Goal: Communication & Community: Share content

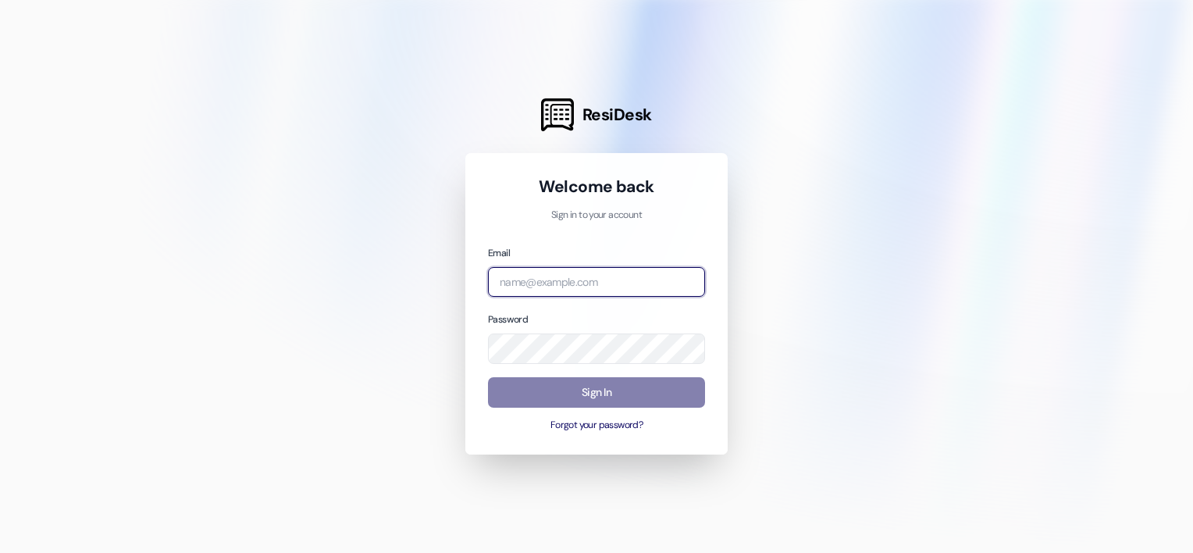
click at [528, 275] on input "email" at bounding box center [596, 282] width 217 height 30
type input "[EMAIL_ADDRESS][DOMAIN_NAME]"
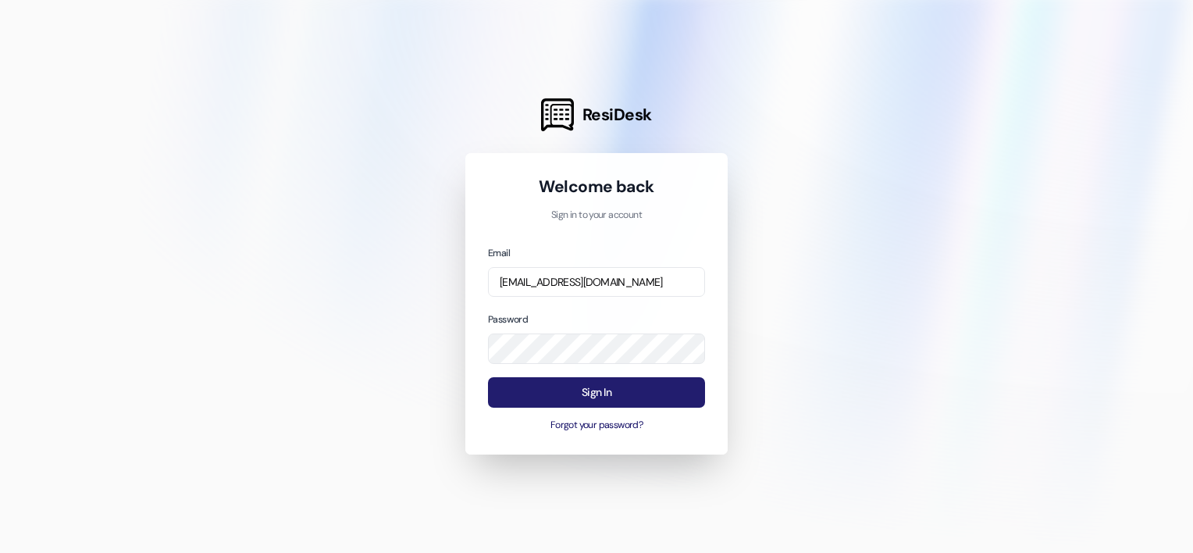
click at [636, 385] on button "Sign In" at bounding box center [596, 392] width 217 height 30
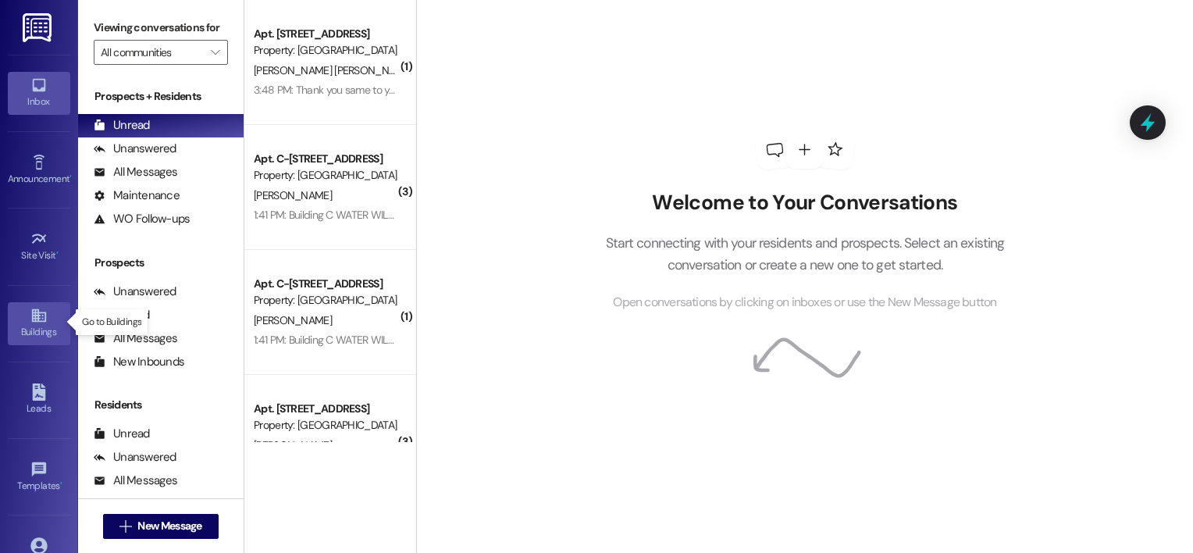
click at [31, 319] on icon at bounding box center [38, 315] width 14 height 13
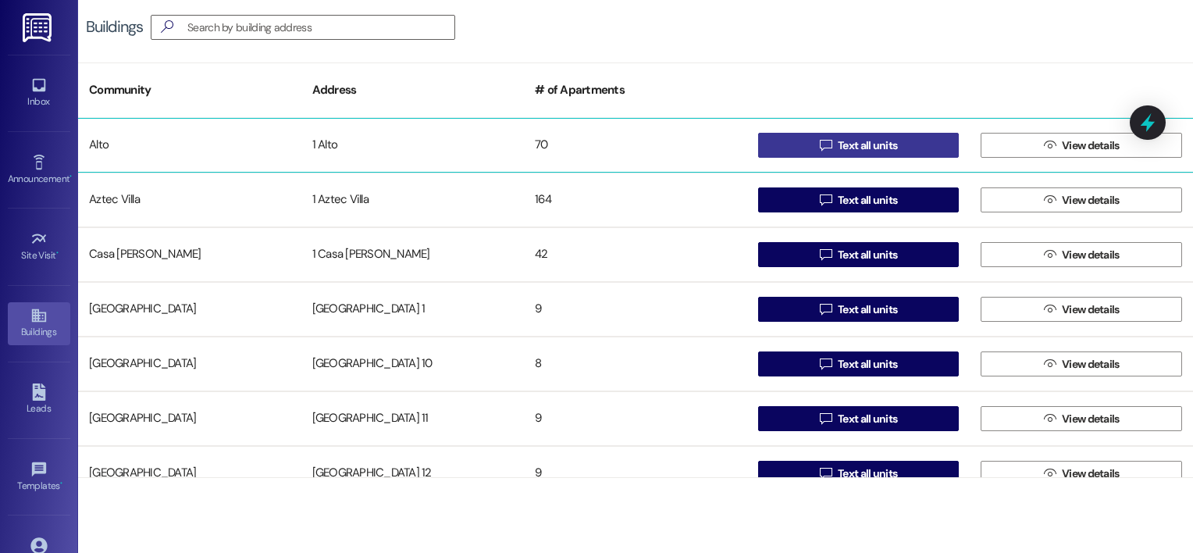
click at [828, 147] on icon "" at bounding box center [826, 145] width 12 height 12
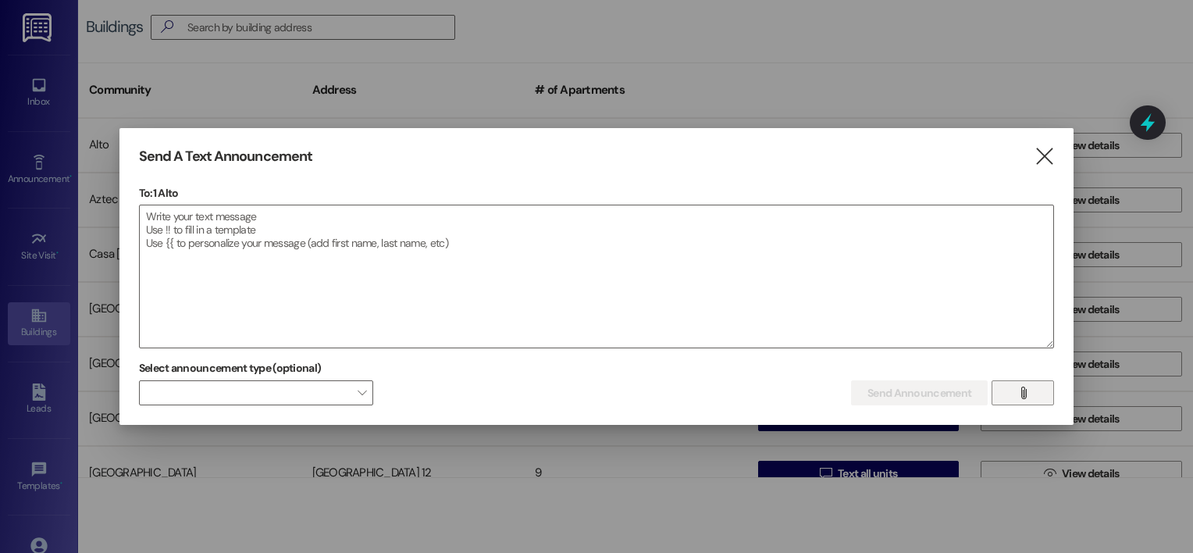
click at [1036, 390] on button "" at bounding box center [1023, 392] width 62 height 25
click at [209, 225] on textarea at bounding box center [597, 276] width 914 height 142
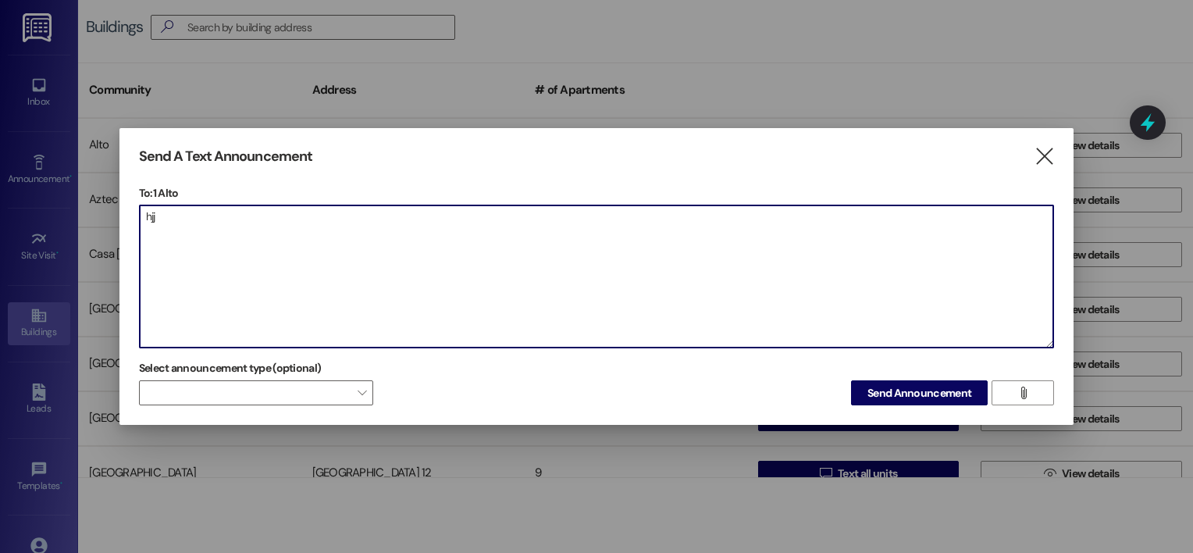
click at [169, 215] on textarea "hjj" at bounding box center [597, 276] width 914 height 142
type textarea "h"
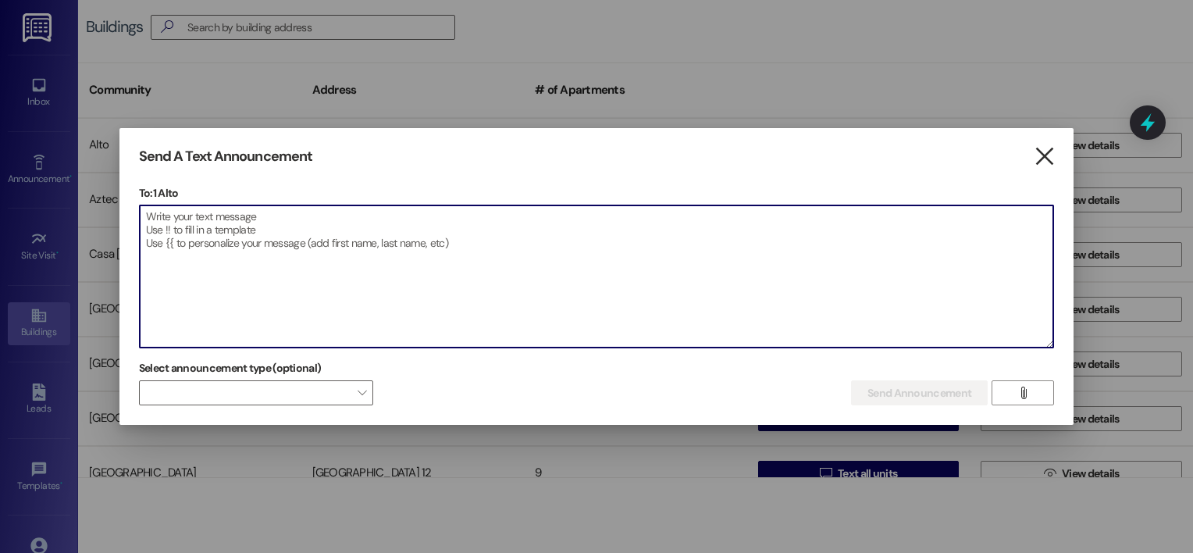
click at [1039, 151] on icon "" at bounding box center [1044, 156] width 21 height 16
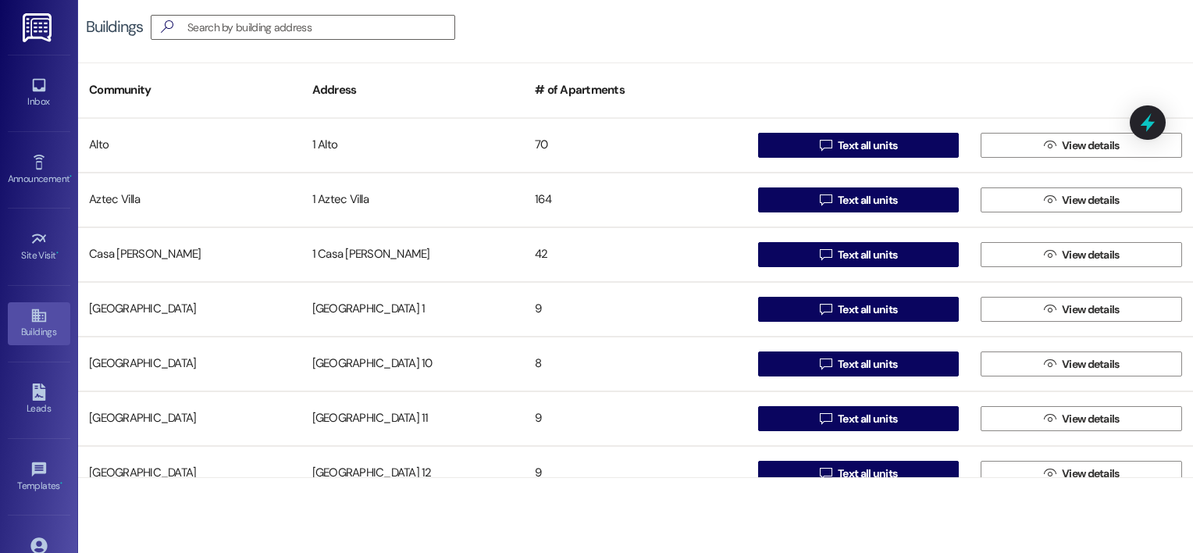
click at [1044, 151] on icon "" at bounding box center [1050, 145] width 12 height 12
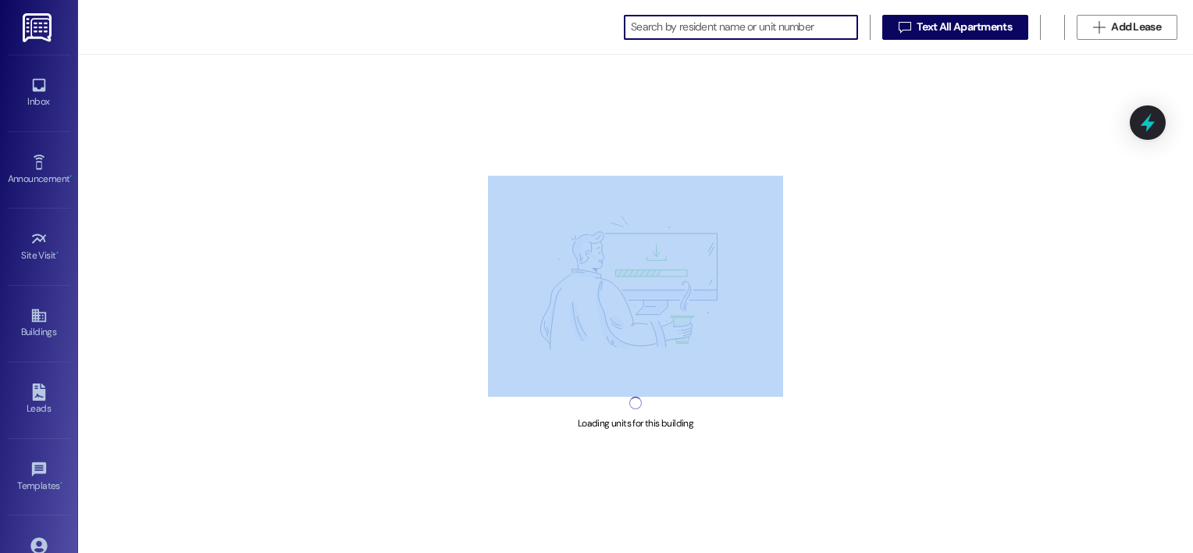
click at [1039, 151] on div "Loading units for this building" at bounding box center [635, 304] width 1115 height 498
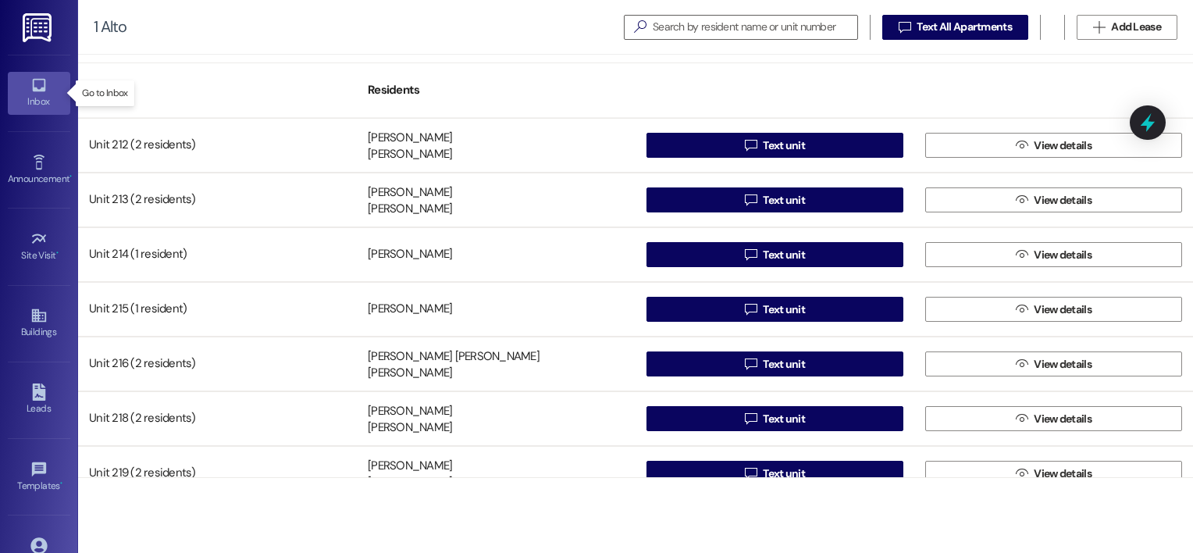
click at [34, 85] on icon at bounding box center [38, 85] width 17 height 17
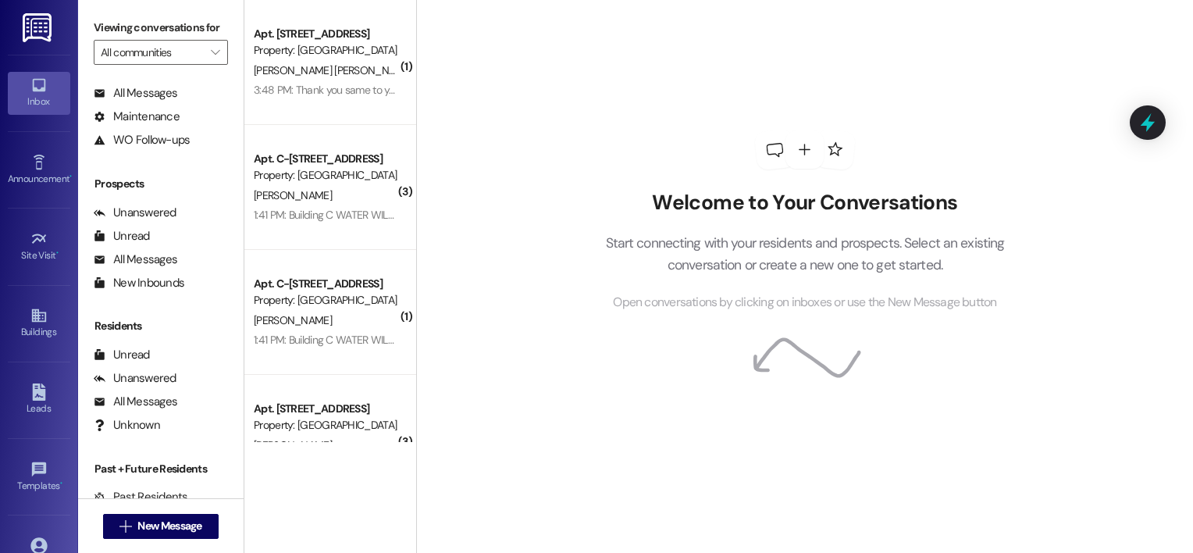
scroll to position [84, 0]
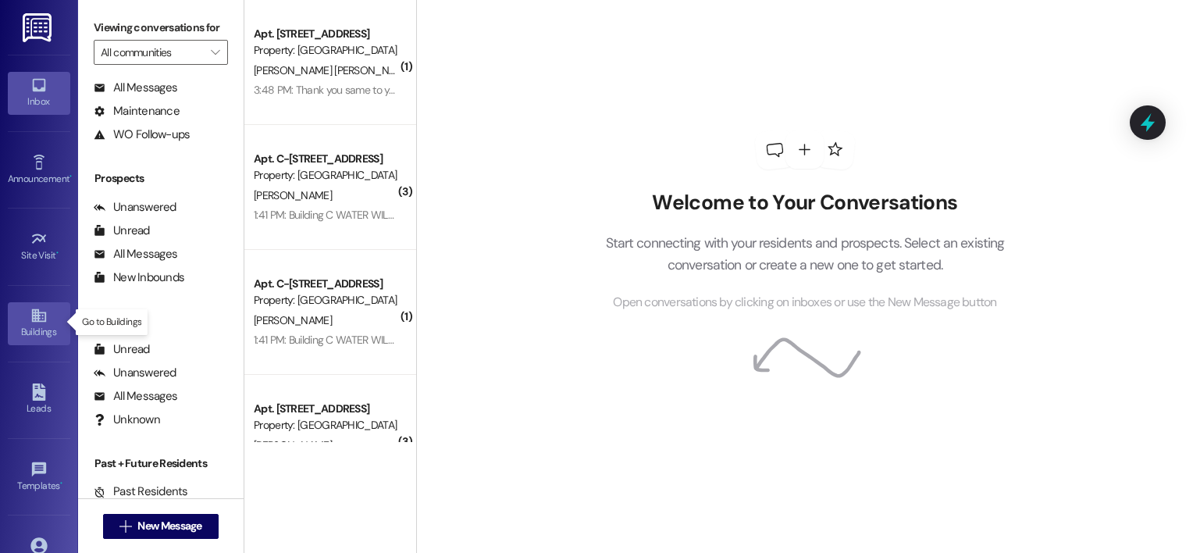
click at [39, 317] on icon at bounding box center [38, 315] width 14 height 13
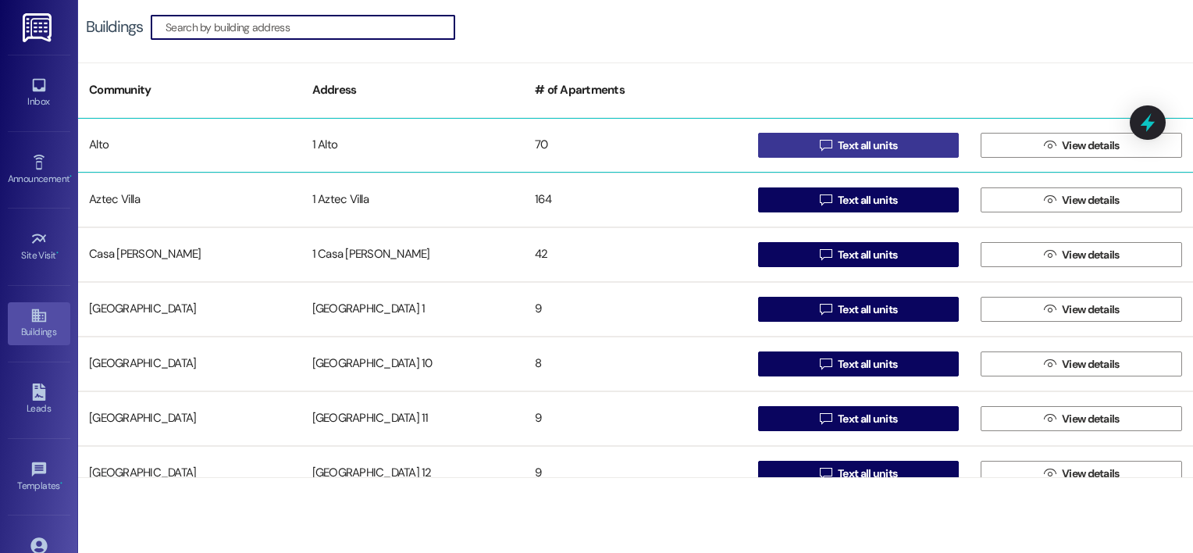
click at [826, 144] on icon "" at bounding box center [826, 145] width 12 height 12
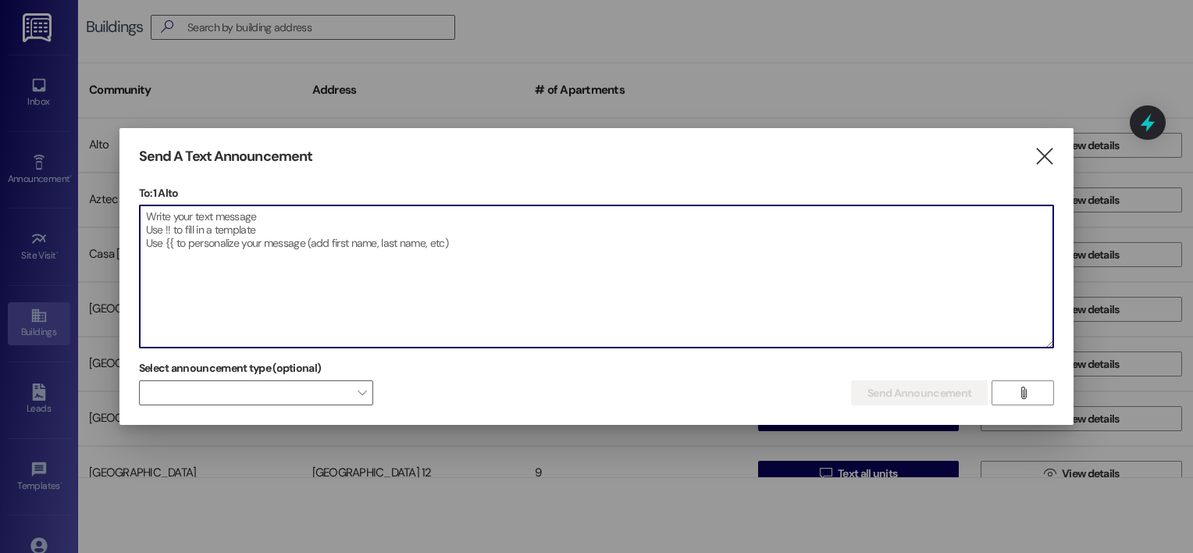
click at [150, 216] on textarea at bounding box center [597, 276] width 914 height 142
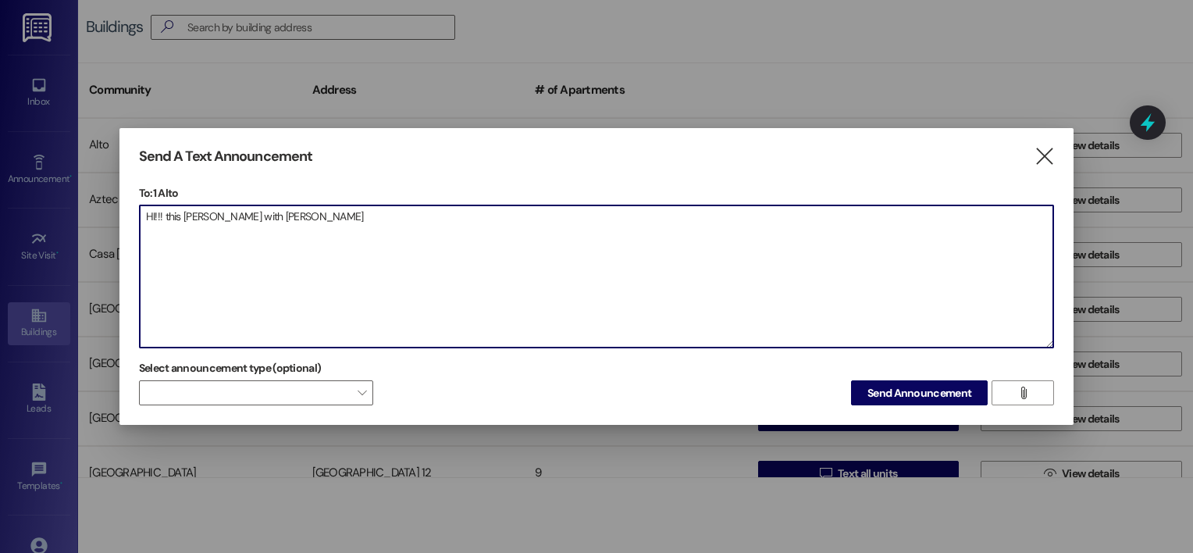
click at [169, 216] on textarea "HI!!! this [PERSON_NAME] with [PERSON_NAME]" at bounding box center [597, 276] width 914 height 142
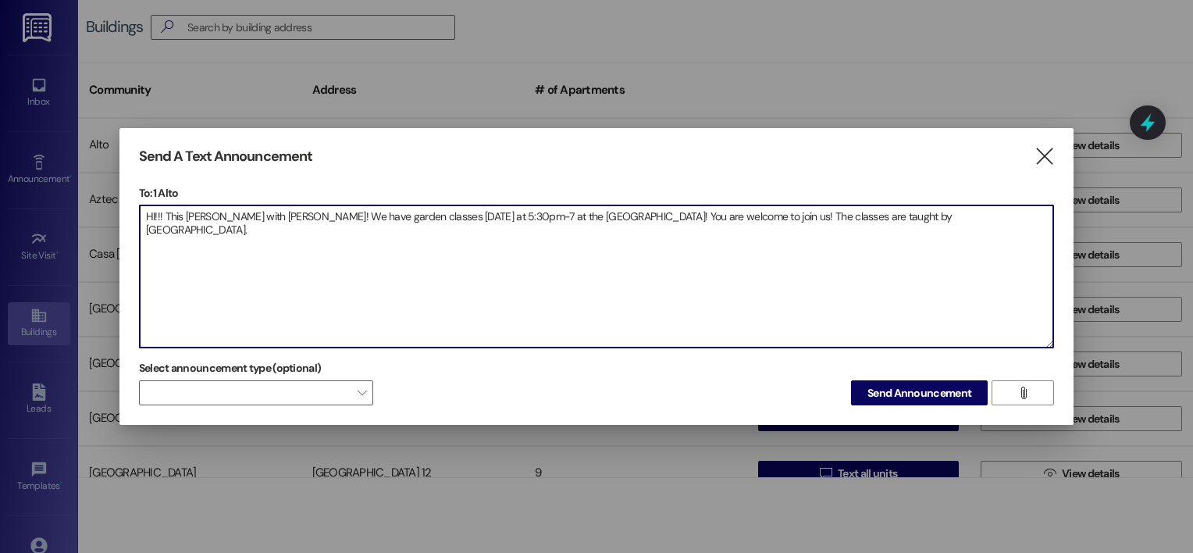
click at [415, 251] on textarea "HI!!! This [PERSON_NAME] with [PERSON_NAME]! We have garden classes [DATE] at 5…" at bounding box center [597, 276] width 914 height 142
click at [529, 217] on textarea "HI!!! This [PERSON_NAME] with [PERSON_NAME]! We have garden classes [DATE] at 5…" at bounding box center [597, 276] width 914 height 142
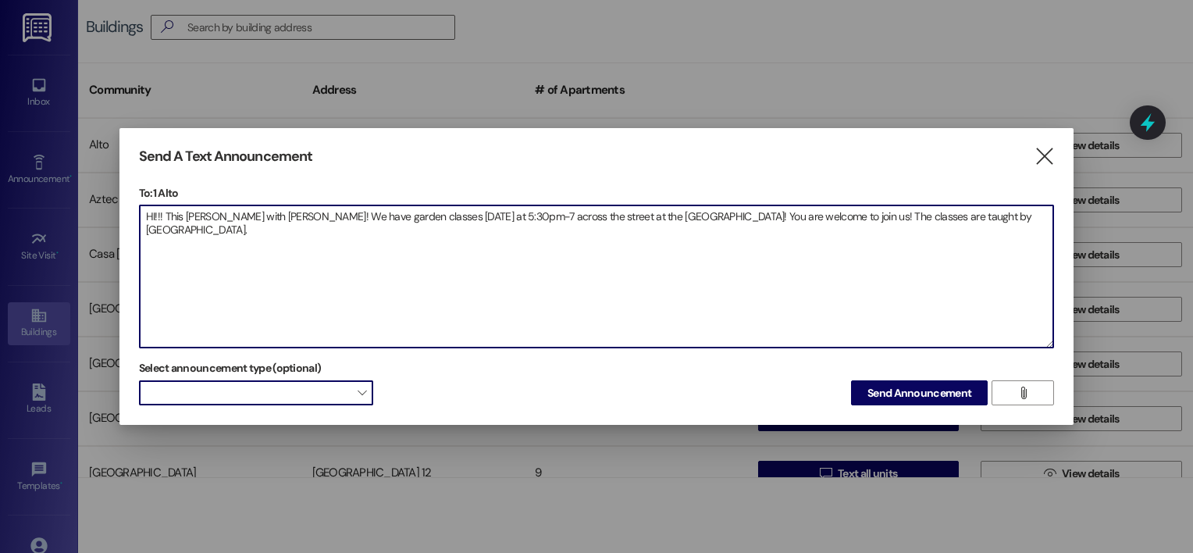
click at [362, 390] on span "" at bounding box center [362, 392] width 9 height 25
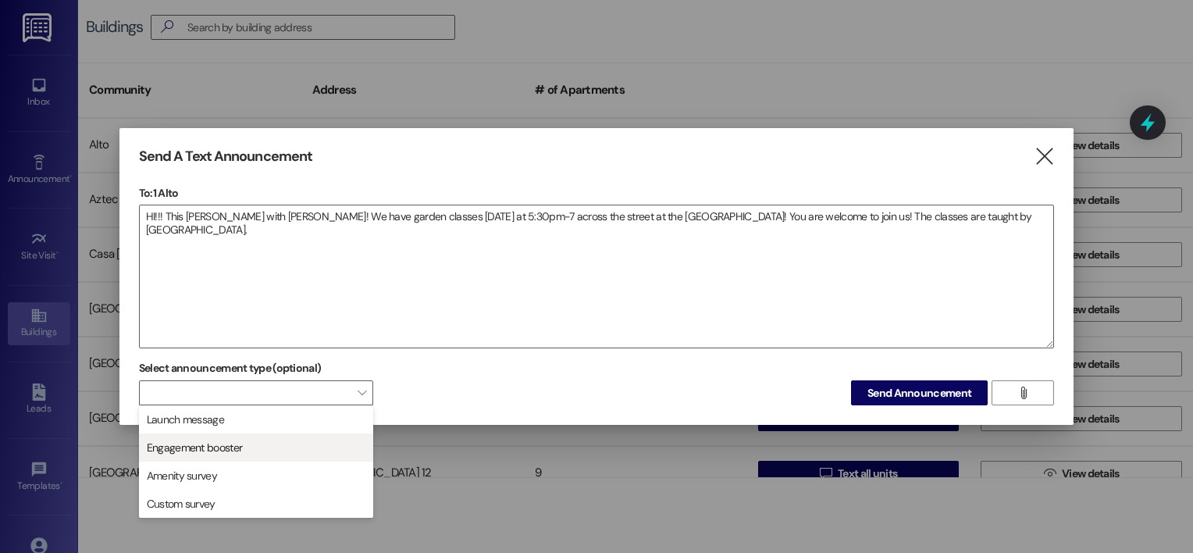
click at [350, 440] on span "Engagement booster" at bounding box center [256, 447] width 220 height 17
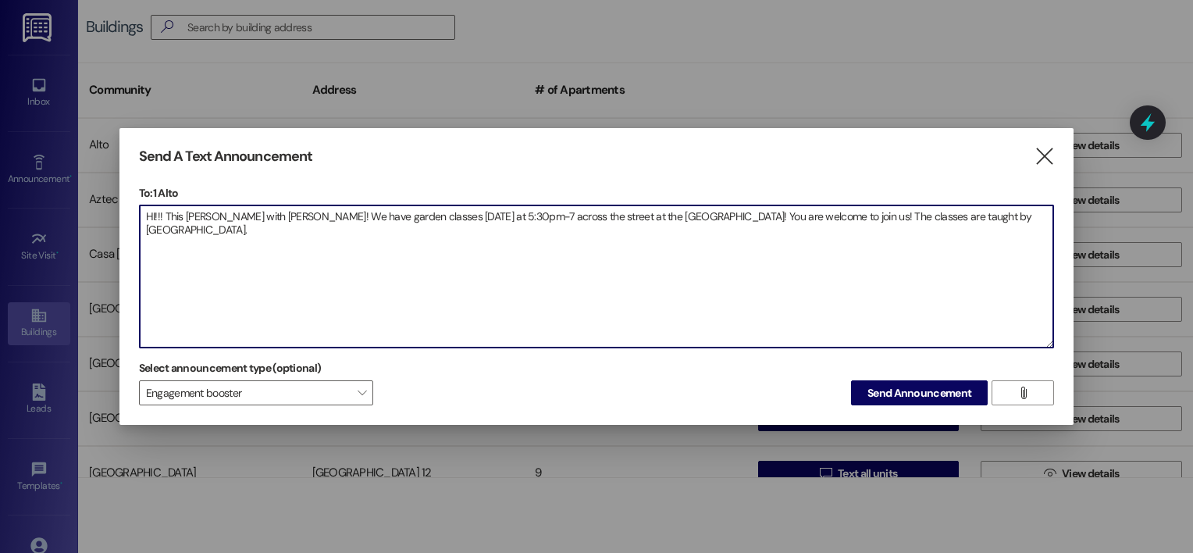
drag, startPoint x: 144, startPoint y: 212, endPoint x: 1014, endPoint y: 230, distance: 870.1
click at [1014, 230] on textarea "HI!!! This [PERSON_NAME] with [PERSON_NAME]! We have garden classes [DATE] at 5…" at bounding box center [597, 276] width 914 height 142
click at [153, 247] on textarea "HI!!! This [PERSON_NAME] with [PERSON_NAME]! We have garden classes [DATE] at 5…" at bounding box center [597, 276] width 914 height 142
click at [1025, 219] on textarea "HI!!! This [PERSON_NAME] with [PERSON_NAME]! We have garden classes [DATE] at 5…" at bounding box center [597, 276] width 914 height 142
paste textarea "¡Hola! Soy [PERSON_NAME]. ¡Mañana tenemos clases de jardinería de 5:30 p.m. a 7…"
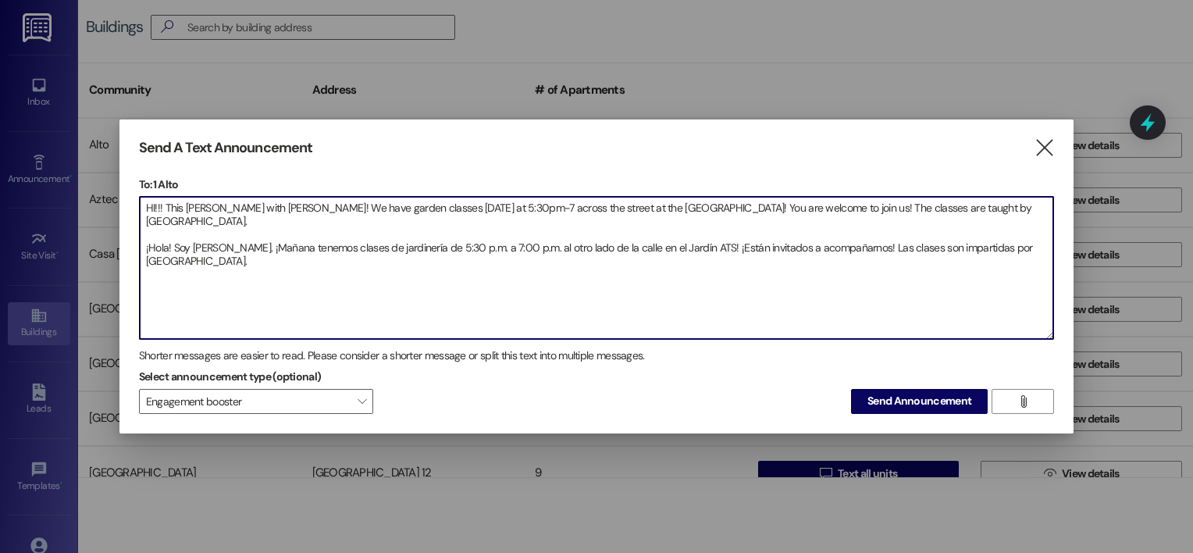
click at [1192, 258] on html "Inbox Go to Inbox Announcement • Send A Text Announcement Site Visit • Go to Si…" at bounding box center [596, 276] width 1193 height 553
click at [1017, 206] on textarea "HI!!! This [PERSON_NAME] with [PERSON_NAME]! We have garden classes [DATE] at 5…" at bounding box center [597, 268] width 914 height 142
click at [261, 262] on textarea "HI!!! This [PERSON_NAME] with [PERSON_NAME]! We have garden classes [DATE] at 5…" at bounding box center [597, 268] width 914 height 142
drag, startPoint x: 1015, startPoint y: 206, endPoint x: 1029, endPoint y: 222, distance: 21.0
click at [1029, 222] on textarea "HI!!! This [PERSON_NAME] with [PERSON_NAME]! We have garden classes [DATE] at 5…" at bounding box center [597, 268] width 914 height 142
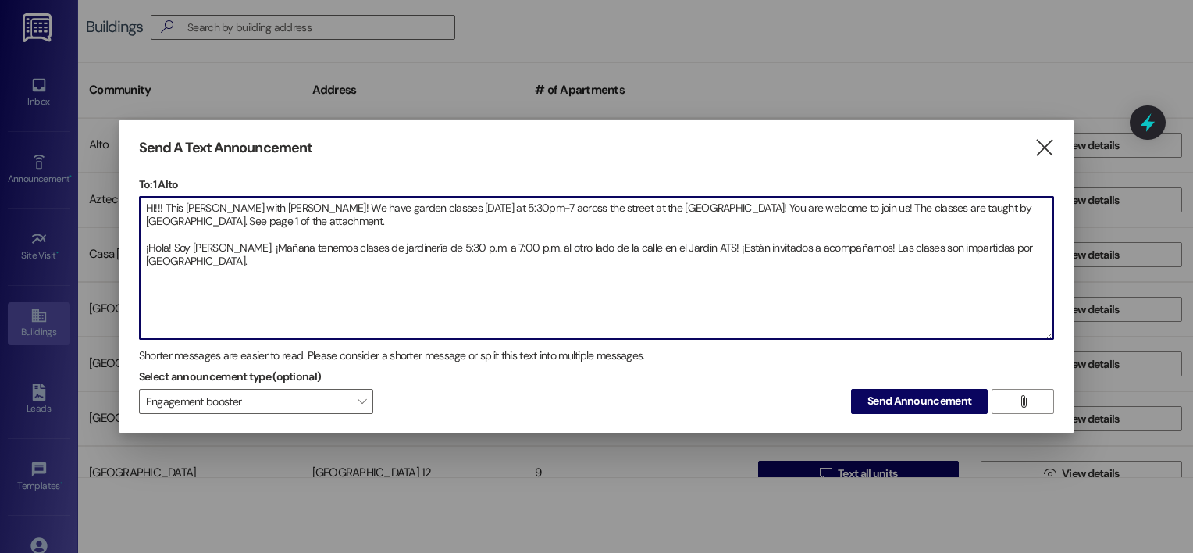
click at [271, 263] on textarea "HI!!! This [PERSON_NAME] with [PERSON_NAME]! We have garden classes [DATE] at 5…" at bounding box center [597, 268] width 914 height 142
paste textarea "Vea la página 1 del archivo adjunto."
type textarea "HI!!! This [PERSON_NAME] with [PERSON_NAME]! We have garden classes [DATE] at 5…"
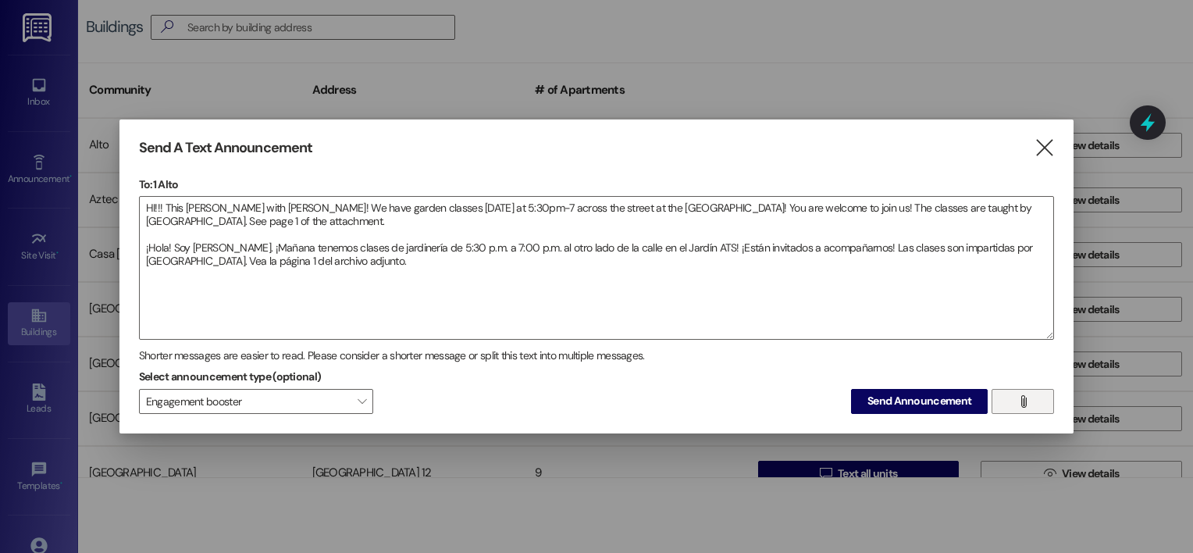
click at [1016, 395] on span "" at bounding box center [1023, 401] width 18 height 23
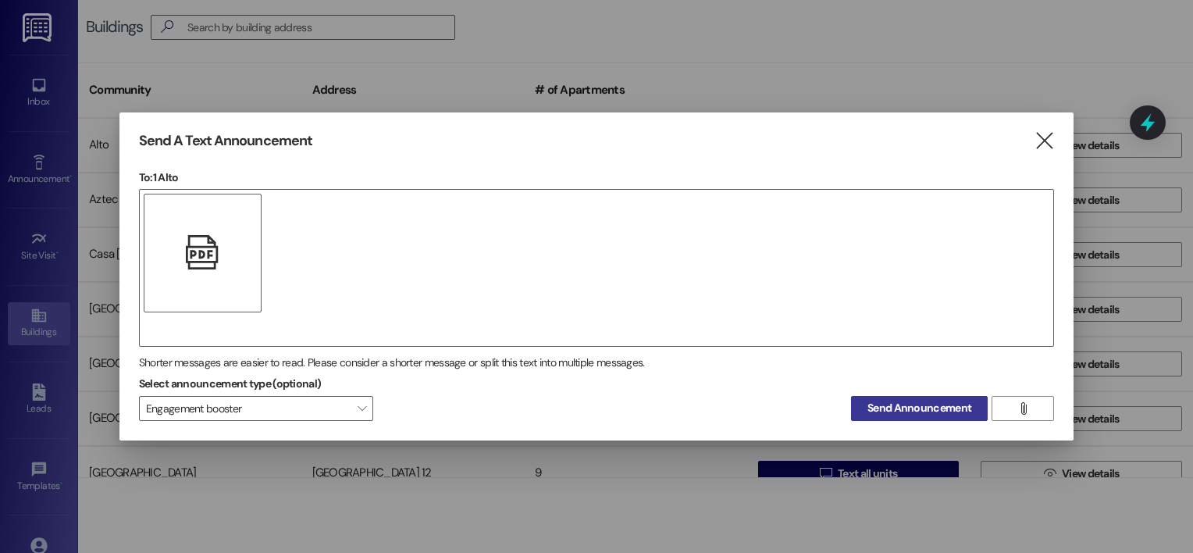
click at [887, 406] on span "Send Announcement" at bounding box center [920, 408] width 104 height 16
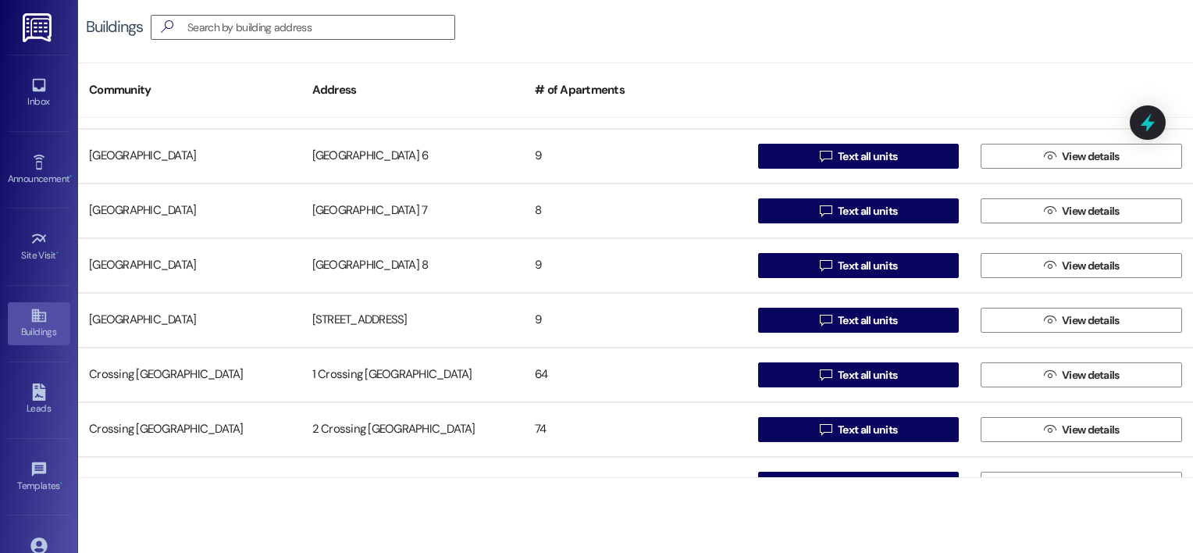
scroll to position [1255, 0]
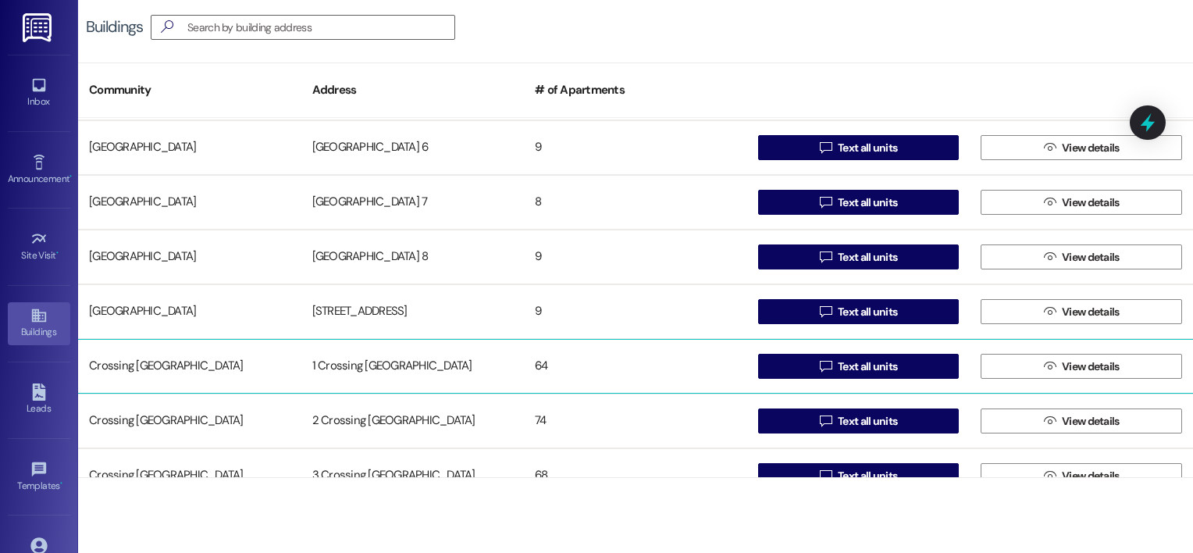
click at [191, 370] on div "Crossing [GEOGRAPHIC_DATA]" at bounding box center [189, 366] width 223 height 31
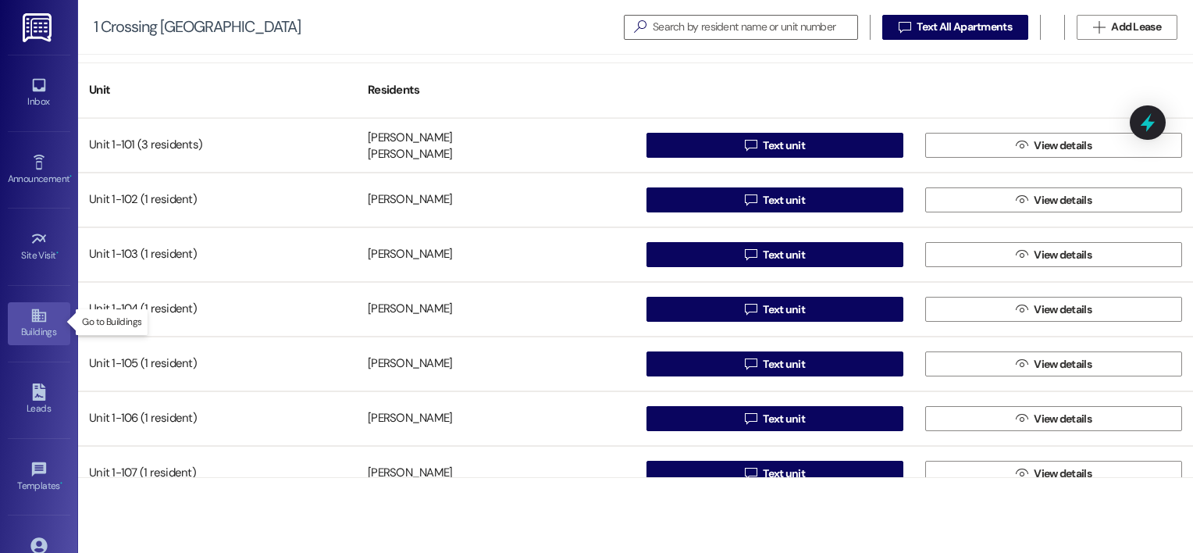
click at [25, 324] on div "Buildings" at bounding box center [39, 332] width 78 height 16
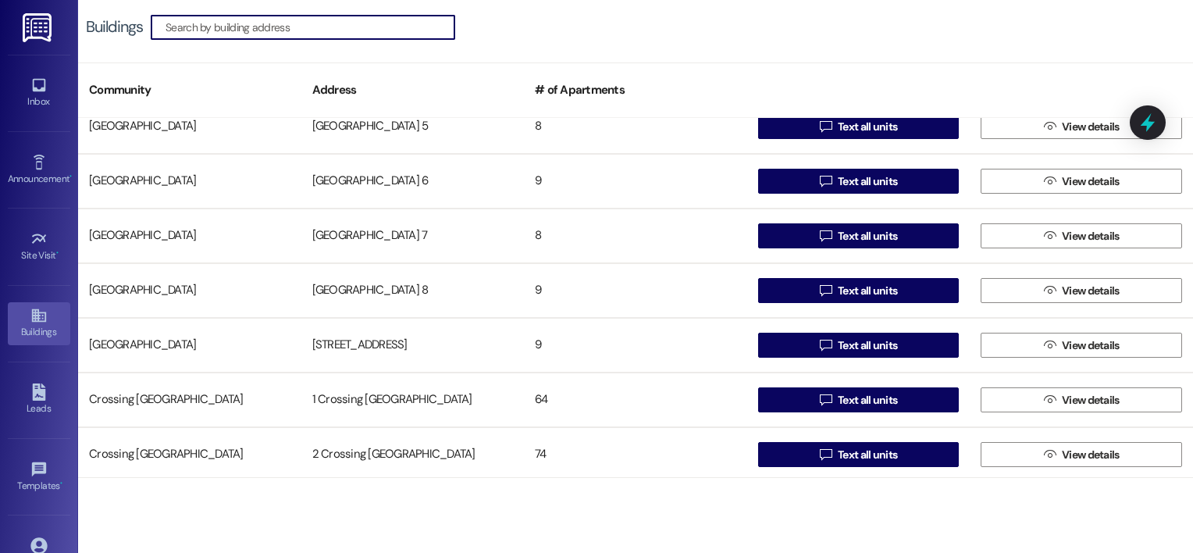
scroll to position [1276, 0]
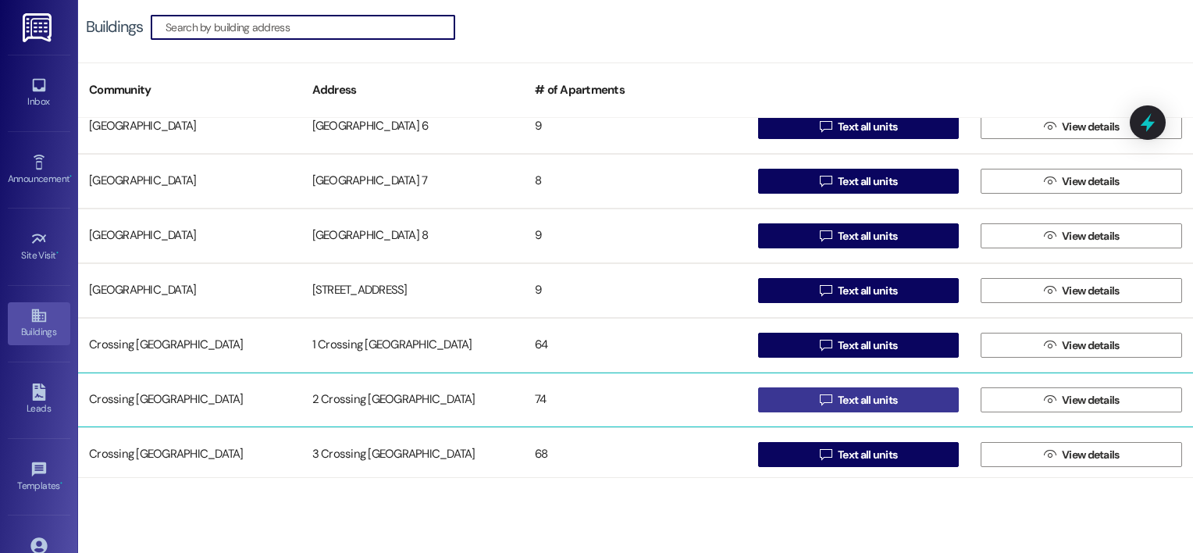
click at [890, 395] on span "Text all units" at bounding box center [867, 400] width 59 height 16
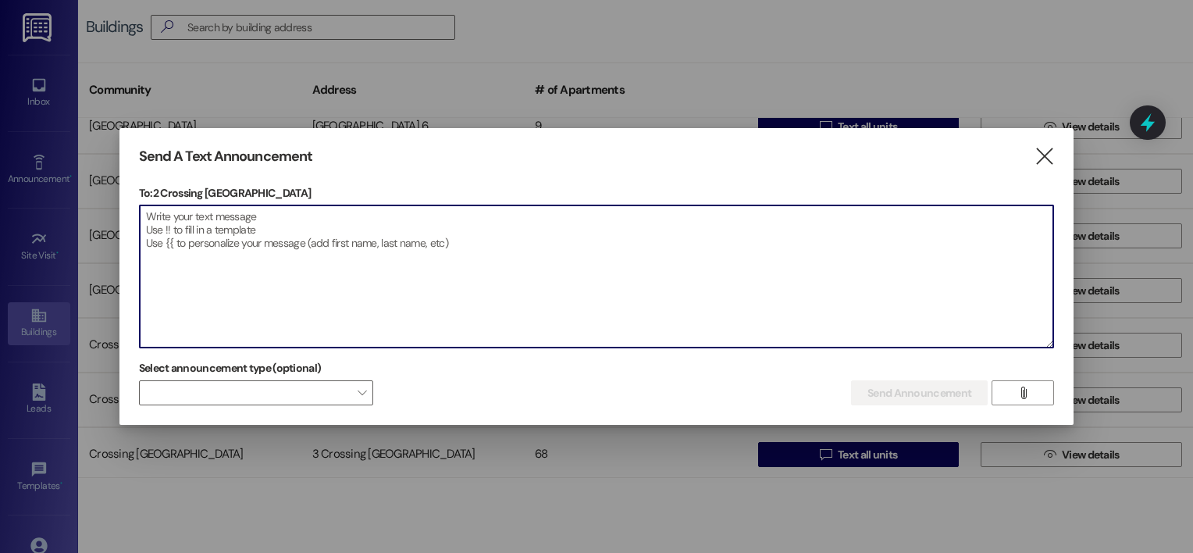
click at [161, 227] on textarea at bounding box center [597, 276] width 914 height 142
paste textarea "HI!!! This [PERSON_NAME] with [PERSON_NAME]! We have garden classes [DATE] at 5…"
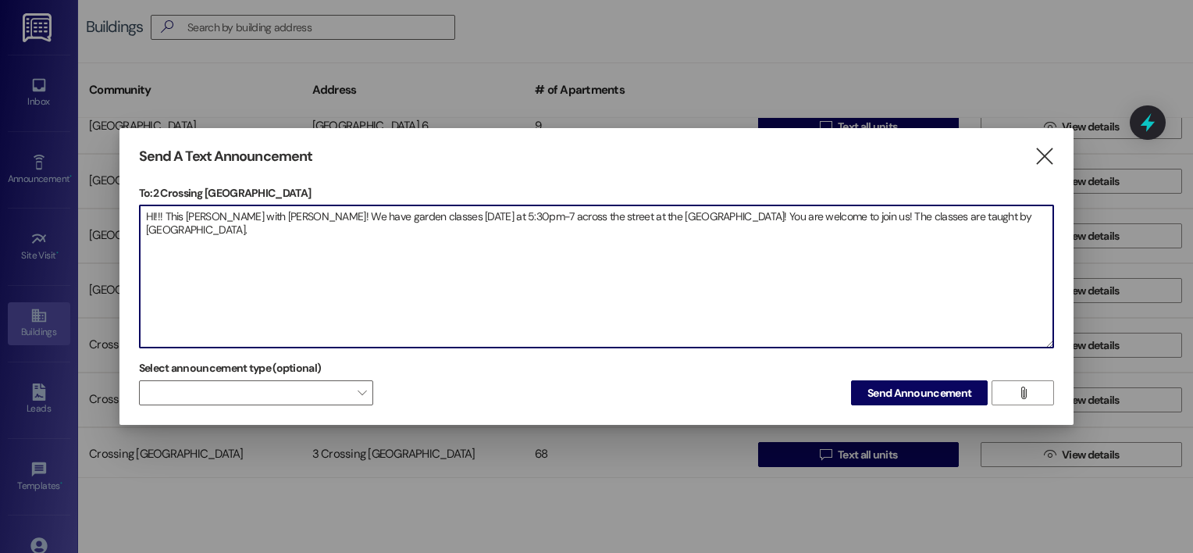
paste textarea "¡Hola! Soy [PERSON_NAME]. ¡Mañana tenemos clases de jardinería de 5:30 p.m. a 7…"
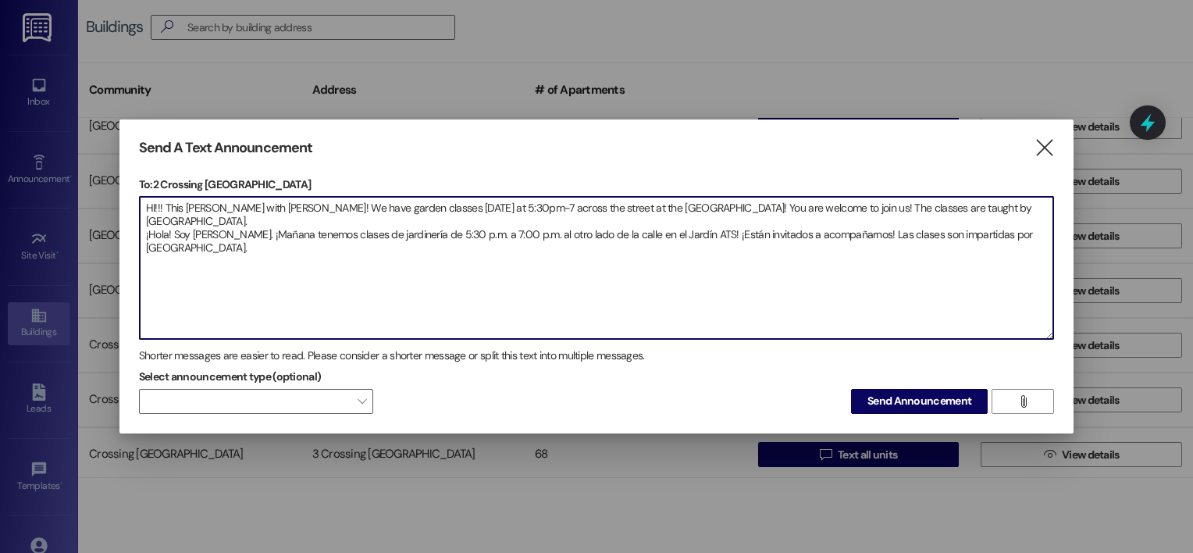
click at [1016, 209] on textarea "HI!!! This [PERSON_NAME] with [PERSON_NAME]! We have garden classes [DATE] at 5…" at bounding box center [597, 268] width 914 height 142
click at [266, 250] on textarea "HI!!! This [PERSON_NAME] with [PERSON_NAME]! We have garden classes [DATE] at 5…" at bounding box center [597, 268] width 914 height 142
paste textarea "Vea la página 1 del archivo adjunto."
click at [315, 248] on textarea "HI!!! This [PERSON_NAME] with [PERSON_NAME]! We have garden classes [DATE] at 5…" at bounding box center [597, 268] width 914 height 142
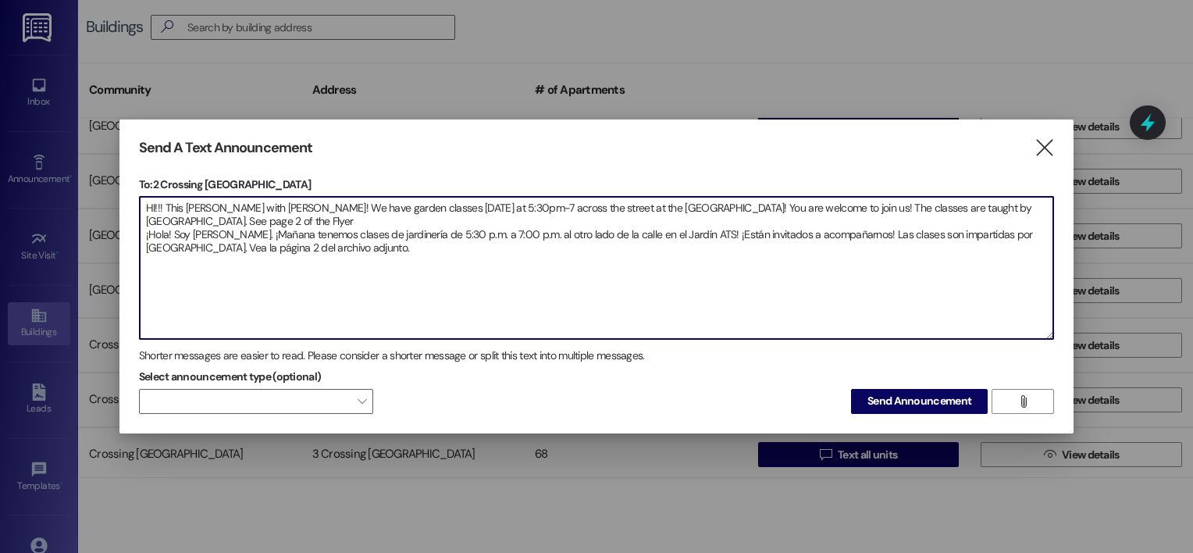
click at [475, 209] on textarea "HI!!! This [PERSON_NAME] with [PERSON_NAME]! We have garden classes [DATE] at 5…" at bounding box center [597, 268] width 914 height 142
click at [412, 252] on textarea "HI!!! This [PERSON_NAME] with [PERSON_NAME]! We have garden classes [DATE] at p…" at bounding box center [597, 268] width 914 height 142
drag, startPoint x: 993, startPoint y: 206, endPoint x: 1034, endPoint y: 219, distance: 42.5
click at [1034, 219] on textarea "HI!!! This [PERSON_NAME] with [PERSON_NAME]! We have garden classes [DATE] at p…" at bounding box center [597, 268] width 914 height 142
type textarea "HI!!! This [PERSON_NAME] with [PERSON_NAME]! We have garden classes [DATE] at p…"
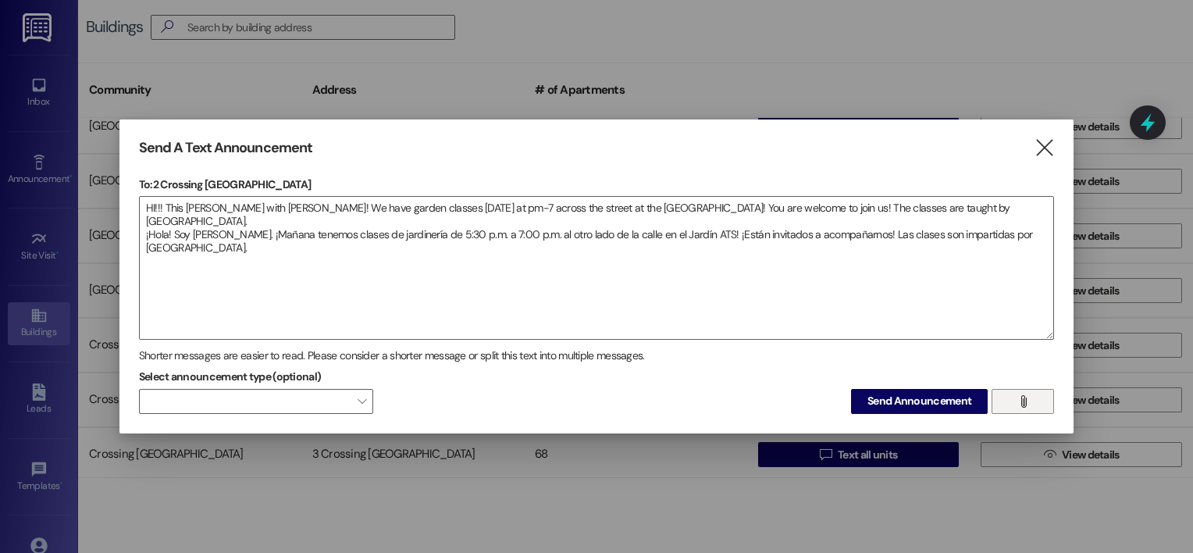
click at [1014, 403] on span "" at bounding box center [1023, 401] width 18 height 23
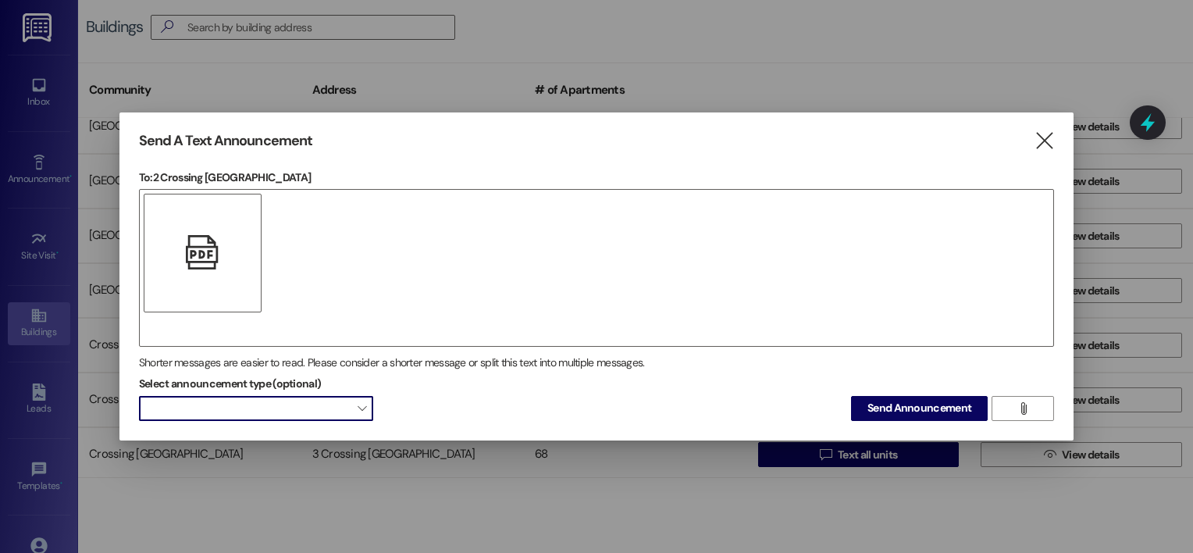
click at [361, 401] on span "" at bounding box center [362, 408] width 9 height 25
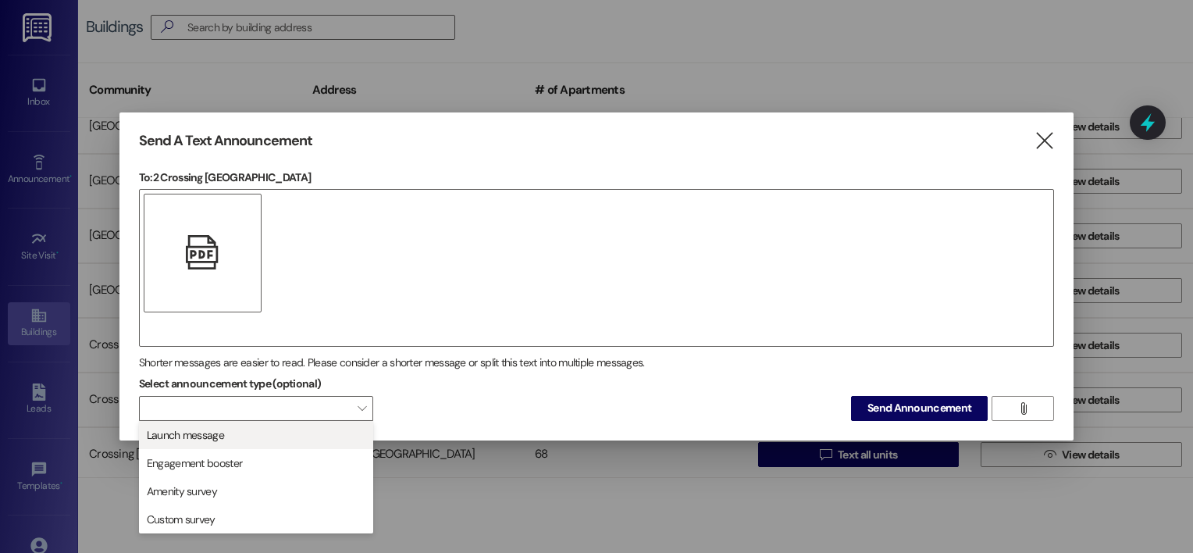
click at [319, 436] on span "Launch message" at bounding box center [256, 434] width 220 height 17
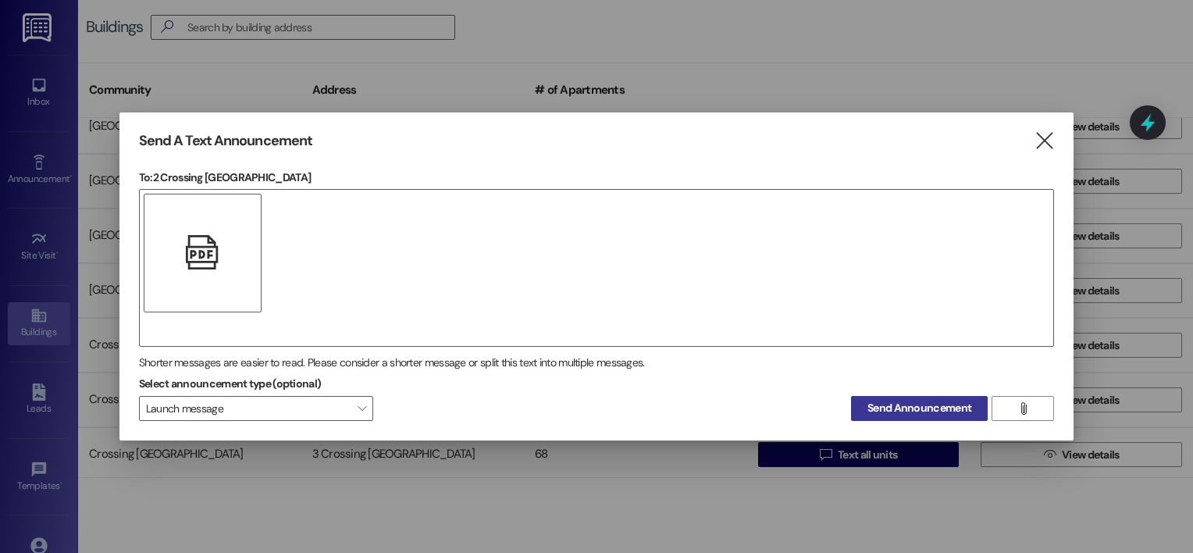
click at [912, 407] on span "Send Announcement" at bounding box center [920, 408] width 104 height 16
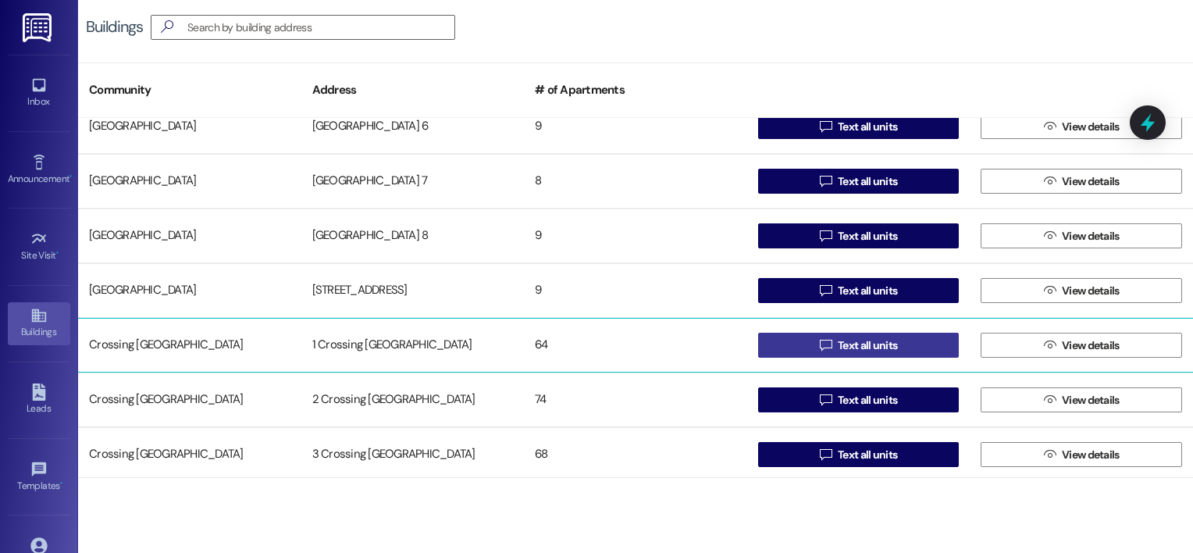
click at [873, 342] on span "Text all units" at bounding box center [867, 345] width 59 height 16
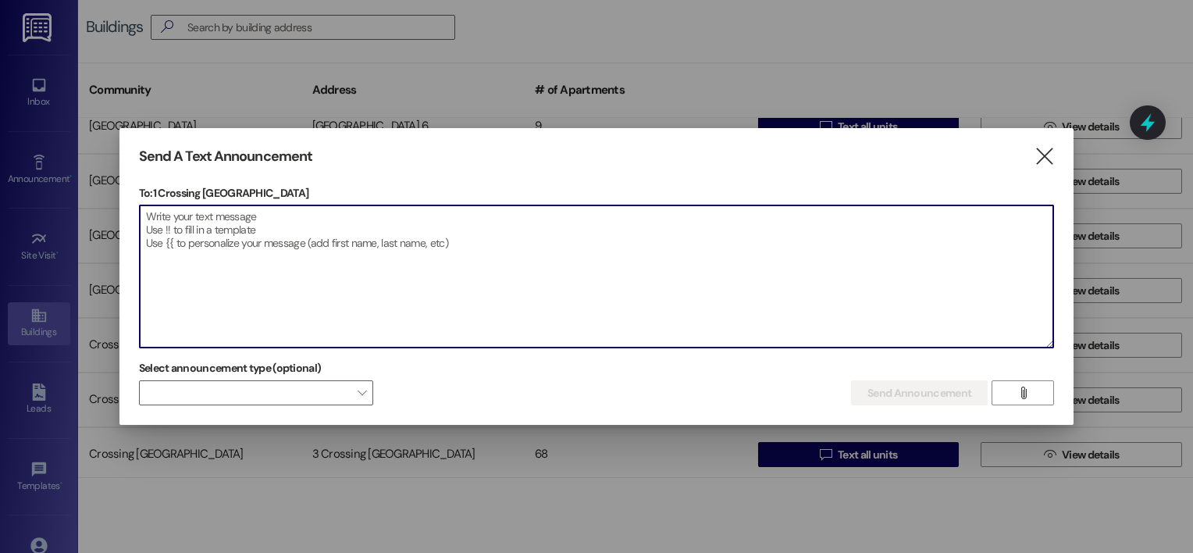
click at [150, 213] on textarea at bounding box center [597, 276] width 914 height 142
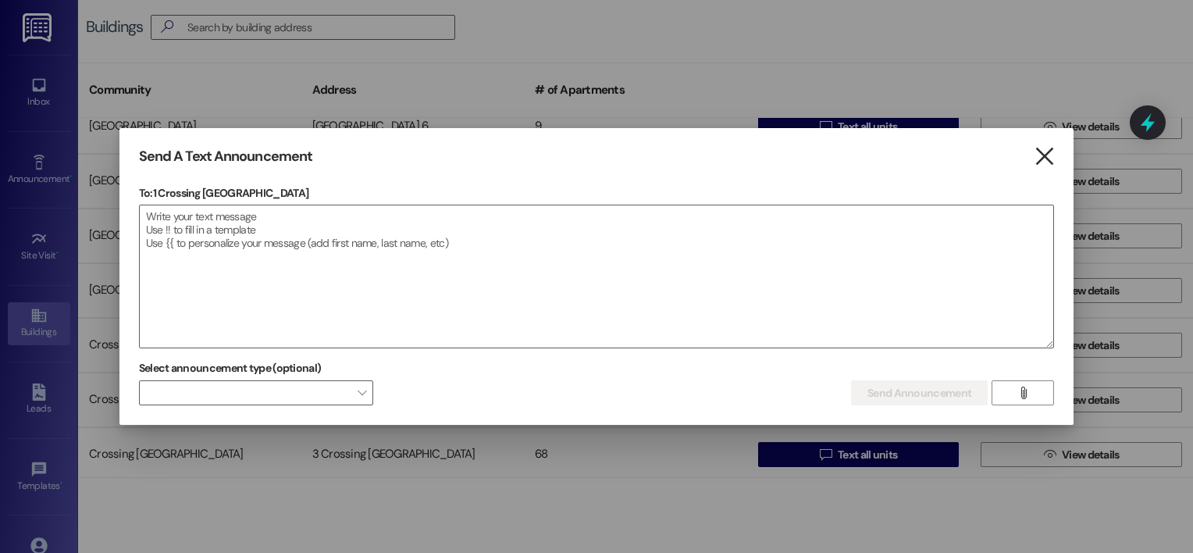
click at [1044, 148] on icon "" at bounding box center [1044, 156] width 21 height 16
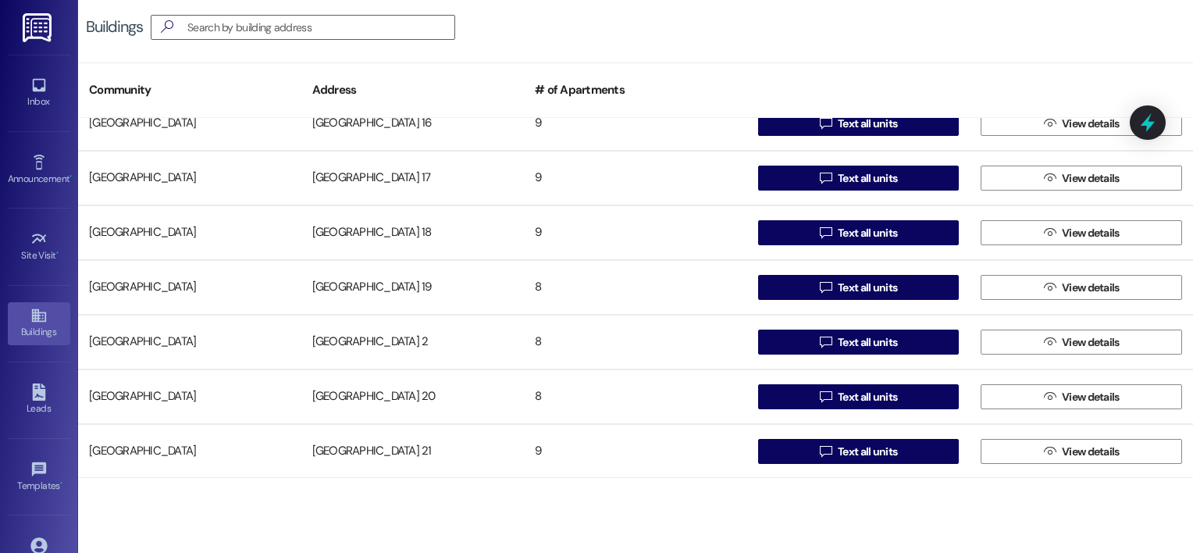
scroll to position [464, 0]
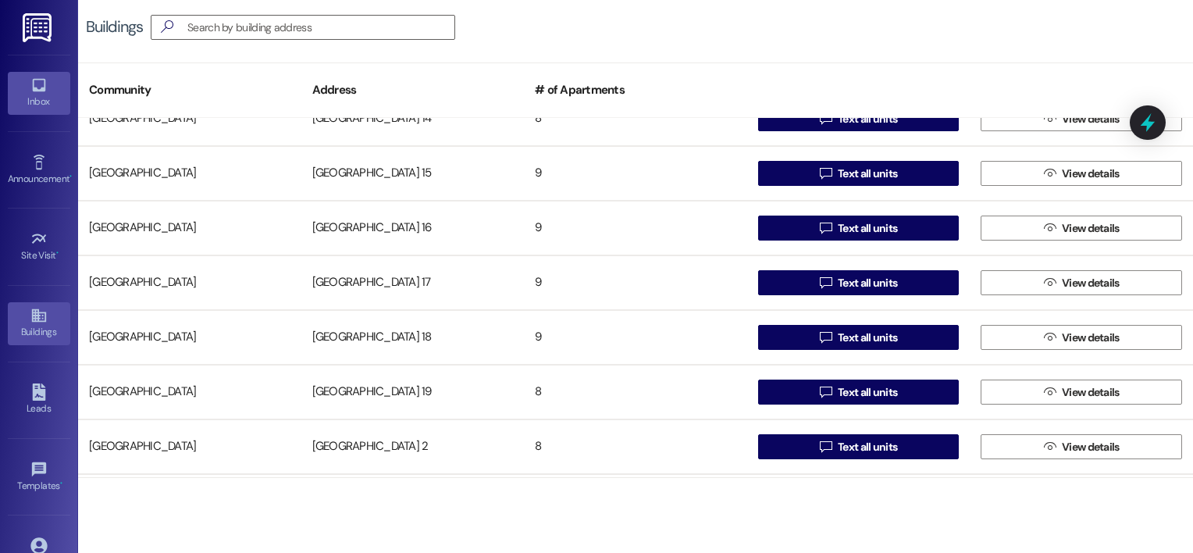
click at [37, 94] on div "Inbox" at bounding box center [39, 102] width 78 height 16
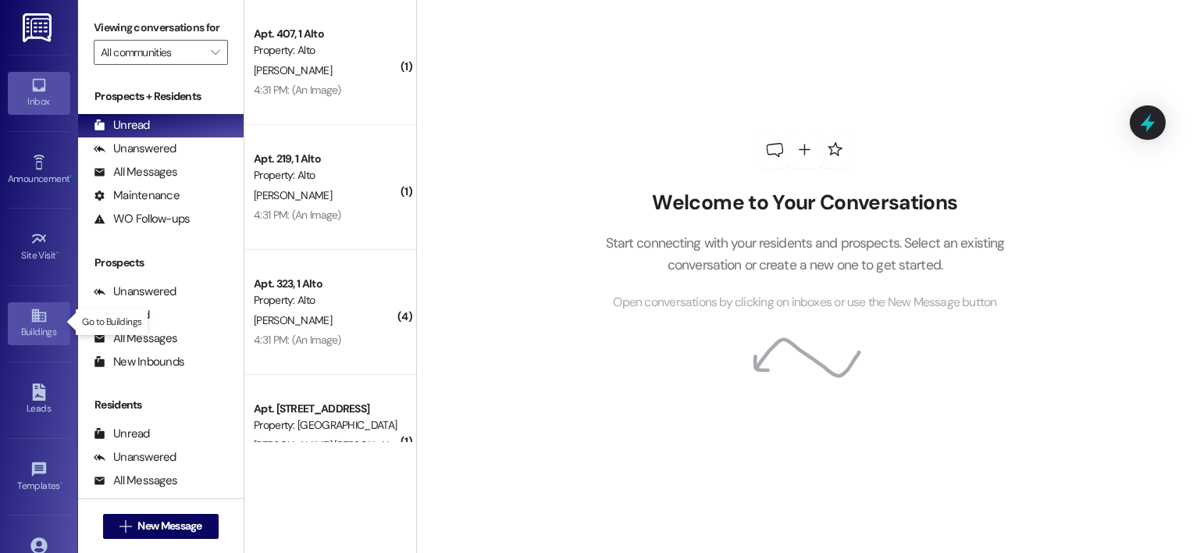
click at [37, 319] on icon at bounding box center [38, 315] width 14 height 13
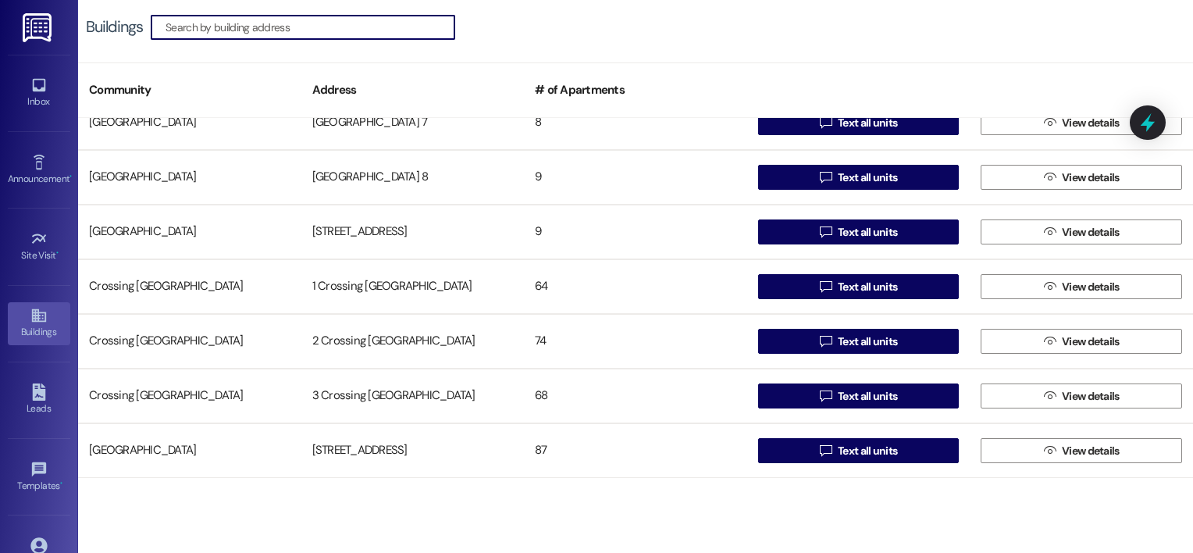
scroll to position [1338, 0]
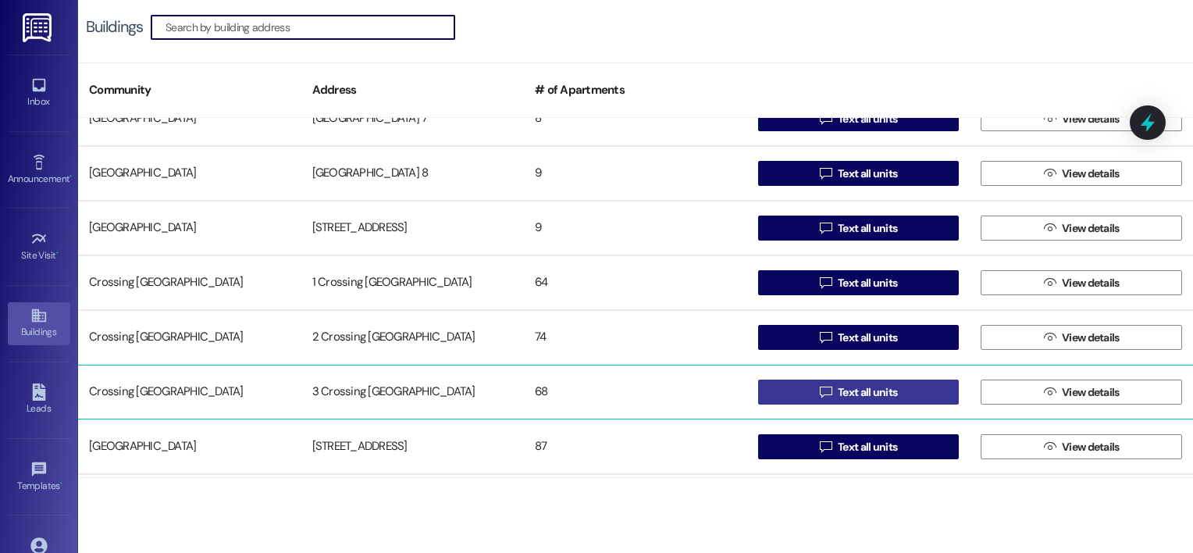
click at [822, 394] on icon "" at bounding box center [826, 392] width 12 height 12
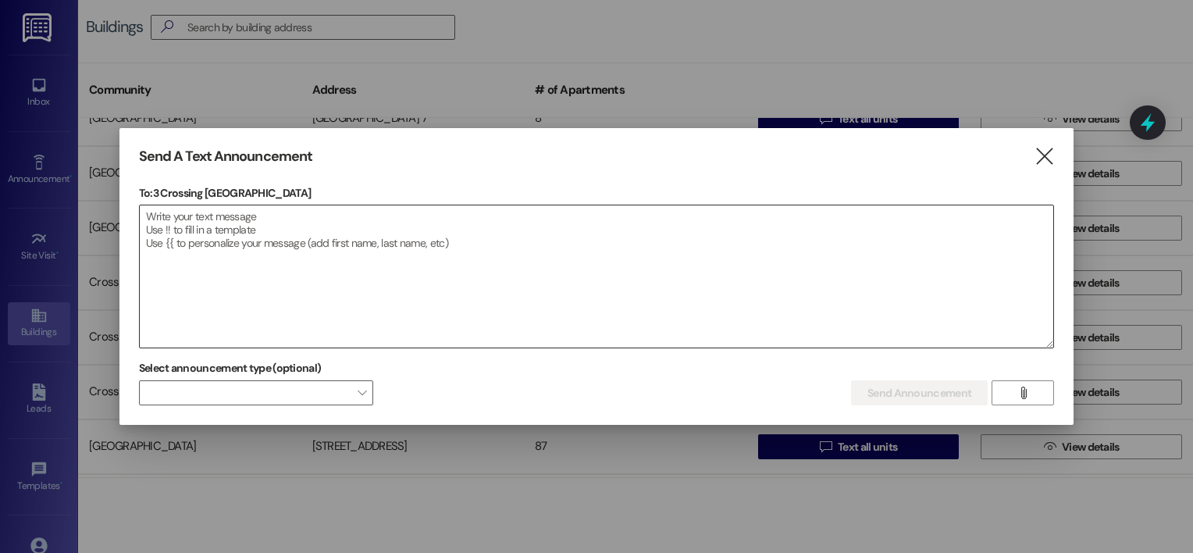
click at [158, 216] on textarea at bounding box center [597, 276] width 914 height 142
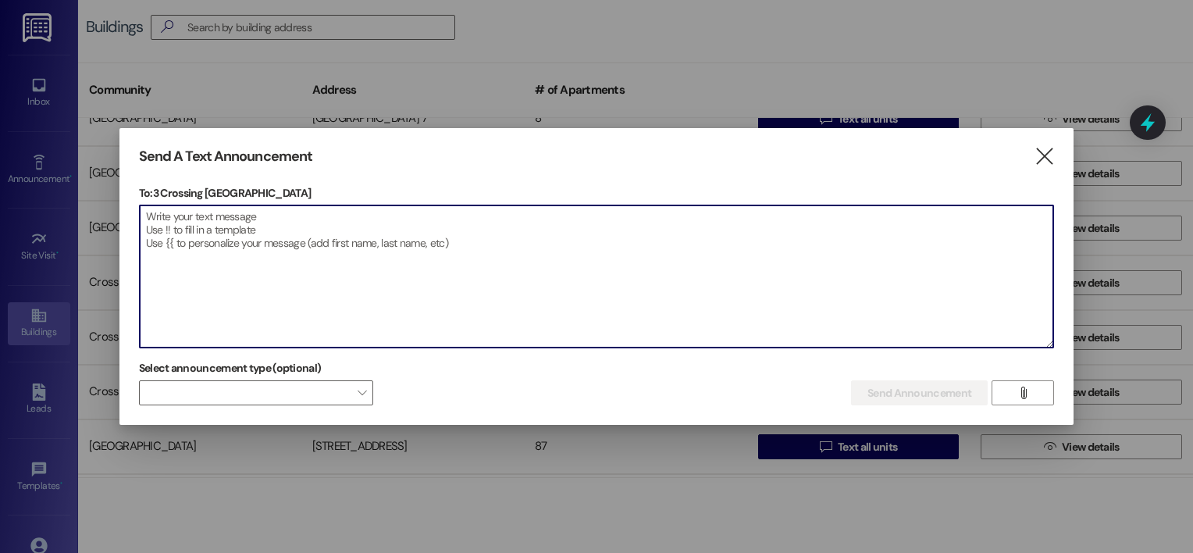
paste textarea "Vea la página 1 del archivo adjunto."
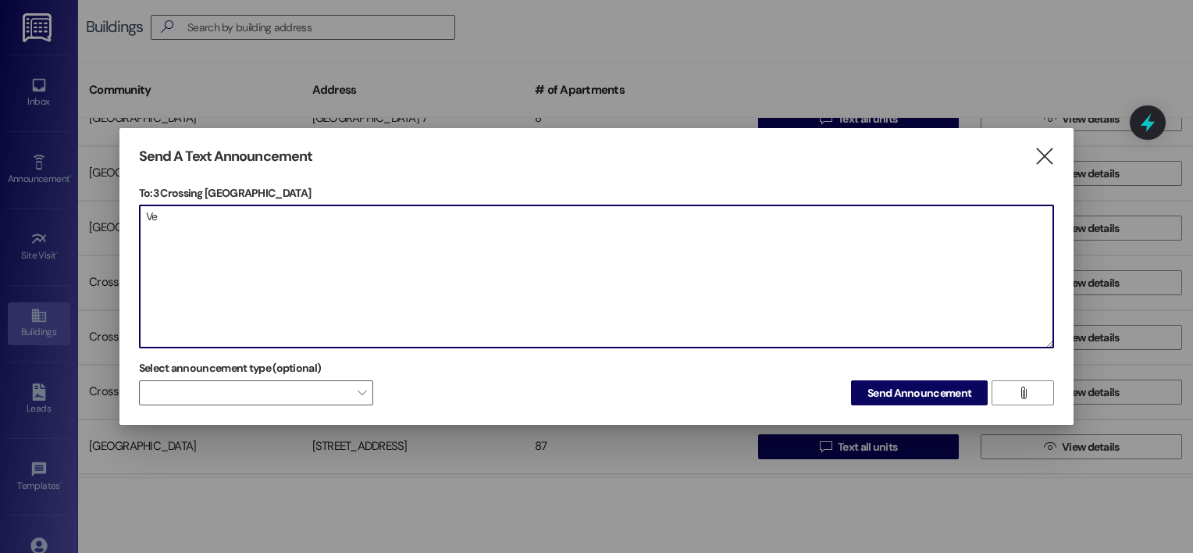
type textarea "V"
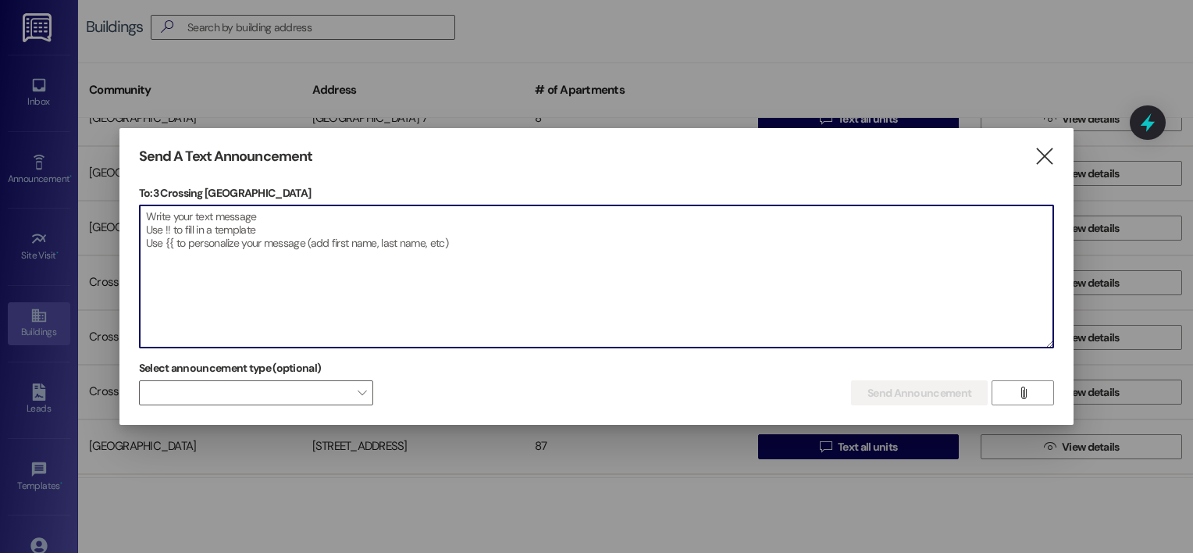
click at [175, 214] on textarea at bounding box center [597, 276] width 914 height 142
paste textarea "This [PERSON_NAME] with [PERSON_NAME]! We have garden classes [DATE] at 5:30pm-…"
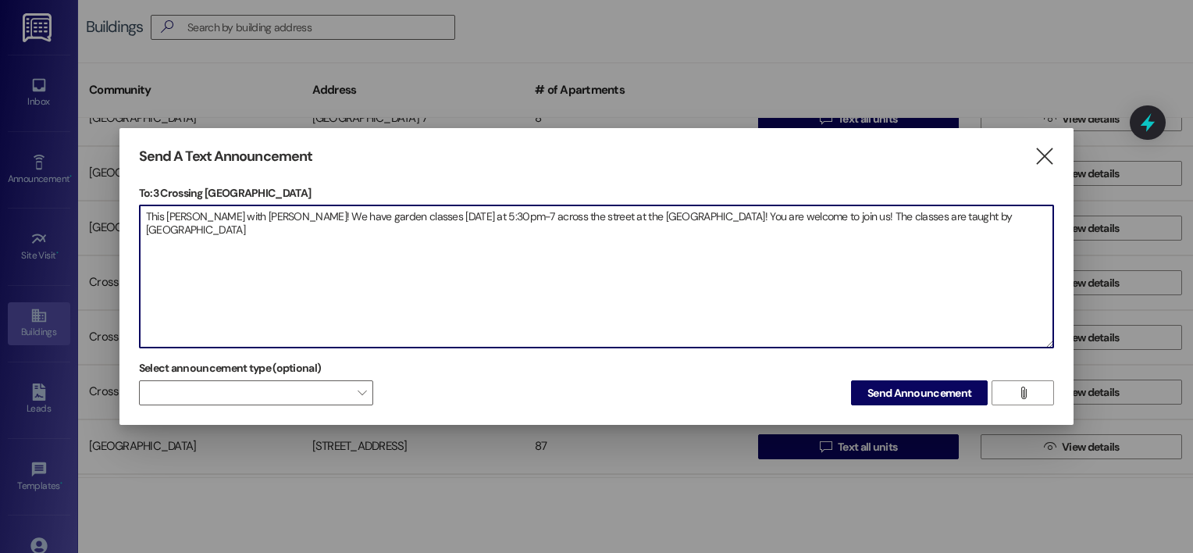
click at [455, 213] on textarea "This [PERSON_NAME] with [PERSON_NAME]! We have garden classes [DATE] at 5:30pm-…" at bounding box center [597, 276] width 914 height 142
click at [482, 213] on textarea "This [PERSON_NAME] with [PERSON_NAME]! We have garden classes [DATE] at 3:00pm-…" at bounding box center [597, 276] width 914 height 142
drag, startPoint x: 669, startPoint y: 219, endPoint x: 501, endPoint y: 221, distance: 168.7
click at [501, 221] on textarea "This [PERSON_NAME] with [PERSON_NAME]! We have garden classes [DATE] at 3:00pm-…" at bounding box center [597, 276] width 914 height 142
click at [518, 214] on textarea "This [PERSON_NAME] with [PERSON_NAME]! We have garden classes [DATE] at 3:00pm-…" at bounding box center [597, 276] width 914 height 142
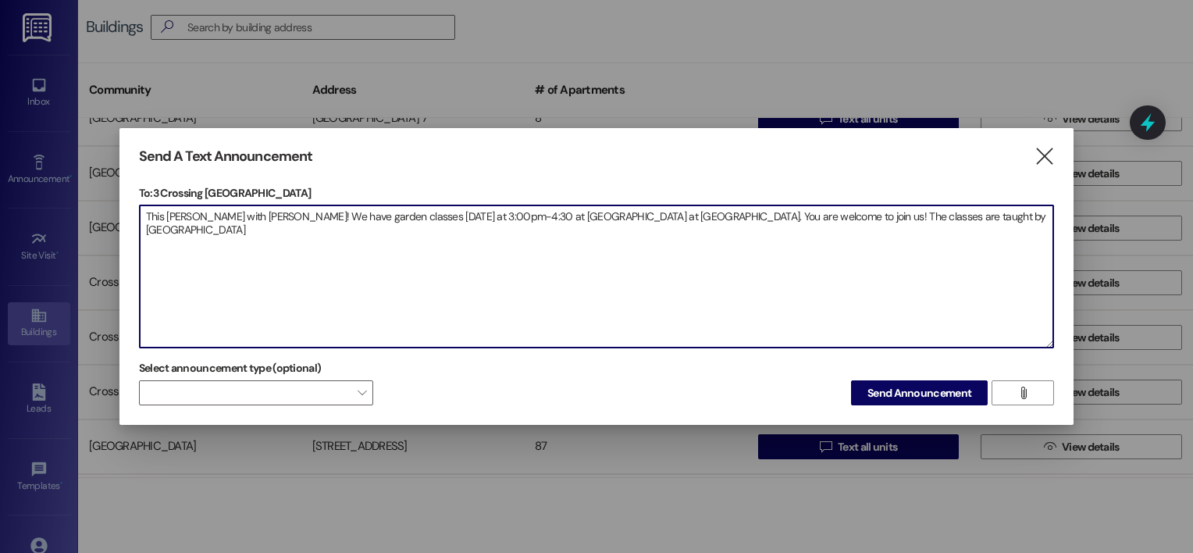
drag, startPoint x: 263, startPoint y: 219, endPoint x: 995, endPoint y: 275, distance: 733.9
click at [995, 275] on textarea "This [PERSON_NAME] with [PERSON_NAME]! We have garden classes [DATE] at 3:00pm-…" at bounding box center [597, 276] width 914 height 142
click at [147, 244] on textarea "This [PERSON_NAME] with [PERSON_NAME]! We have garden classes [DATE] at 3:00pm-…" at bounding box center [597, 276] width 914 height 142
click at [158, 248] on textarea "This [PERSON_NAME] with [PERSON_NAME]! We have garden classes [DATE] at 3:00pm-…" at bounding box center [597, 276] width 914 height 142
click at [159, 238] on textarea "This [PERSON_NAME] with [PERSON_NAME]! We have garden classes [DATE] at 3:00pm-…" at bounding box center [597, 276] width 914 height 142
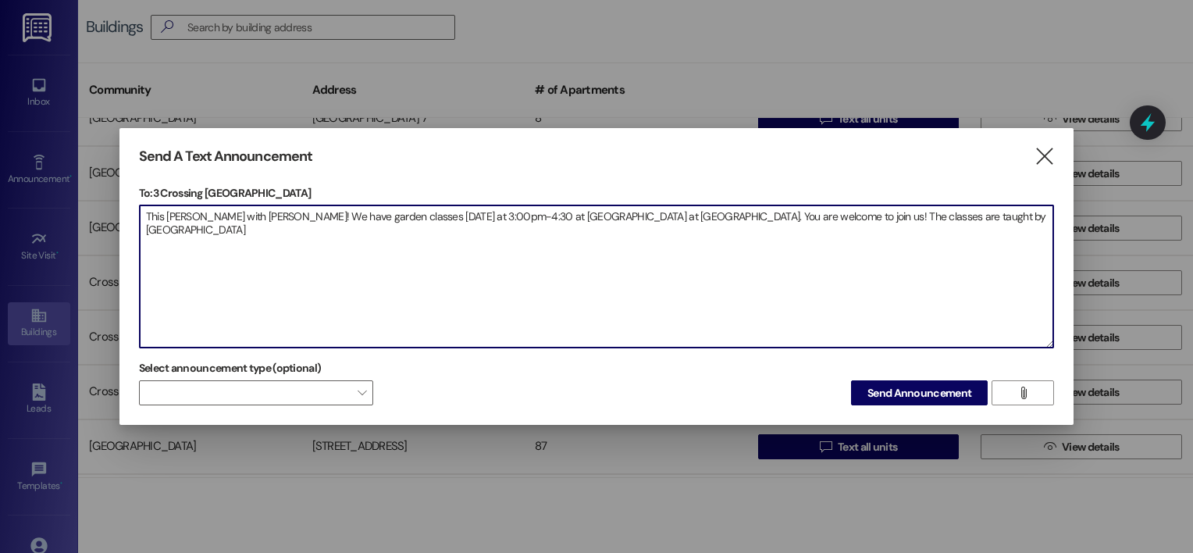
click at [152, 237] on textarea "This [PERSON_NAME] with [PERSON_NAME]! We have garden classes [DATE] at 3:00pm-…" at bounding box center [597, 276] width 914 height 142
click at [1003, 222] on textarea "This [PERSON_NAME] with [PERSON_NAME]! We have garden classes [DATE] at 3:00pm-…" at bounding box center [597, 276] width 914 height 142
paste textarea "Mañana tenemos clases de jardinería de 3:00 p.m. a 4:30 p.m. en el Jardín Comun…"
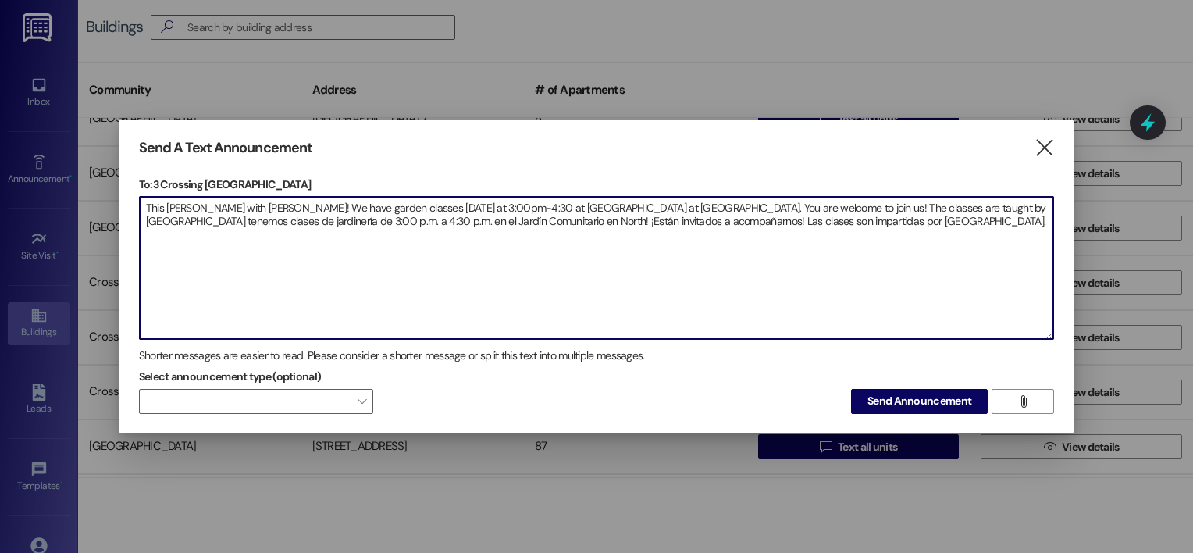
paste textarea "¡Hola! Soy [PERSON_NAME]."
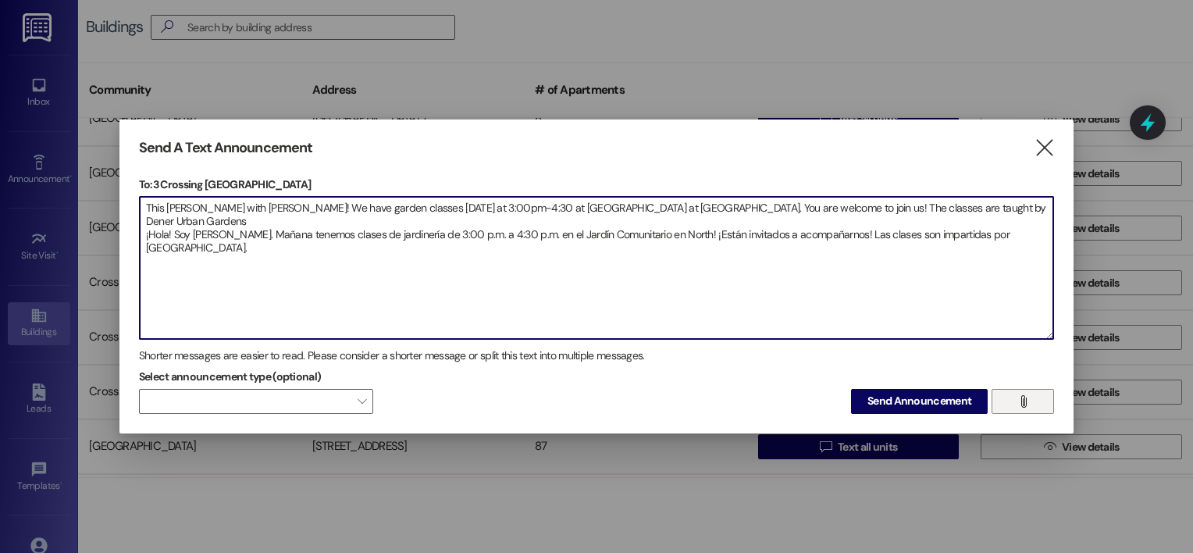
type textarea "This [PERSON_NAME] with [PERSON_NAME]! We have garden classes [DATE] at 3:00pm-…"
click at [1021, 395] on icon "" at bounding box center [1024, 401] width 12 height 12
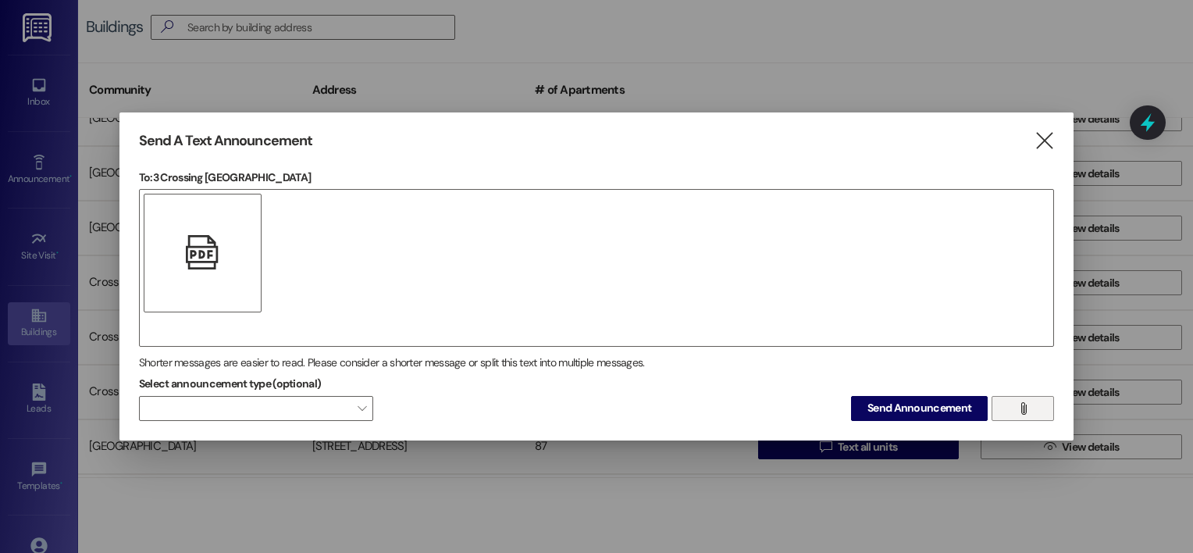
click at [234, 240] on div "" at bounding box center [203, 253] width 119 height 119
click at [362, 403] on span "" at bounding box center [362, 408] width 9 height 25
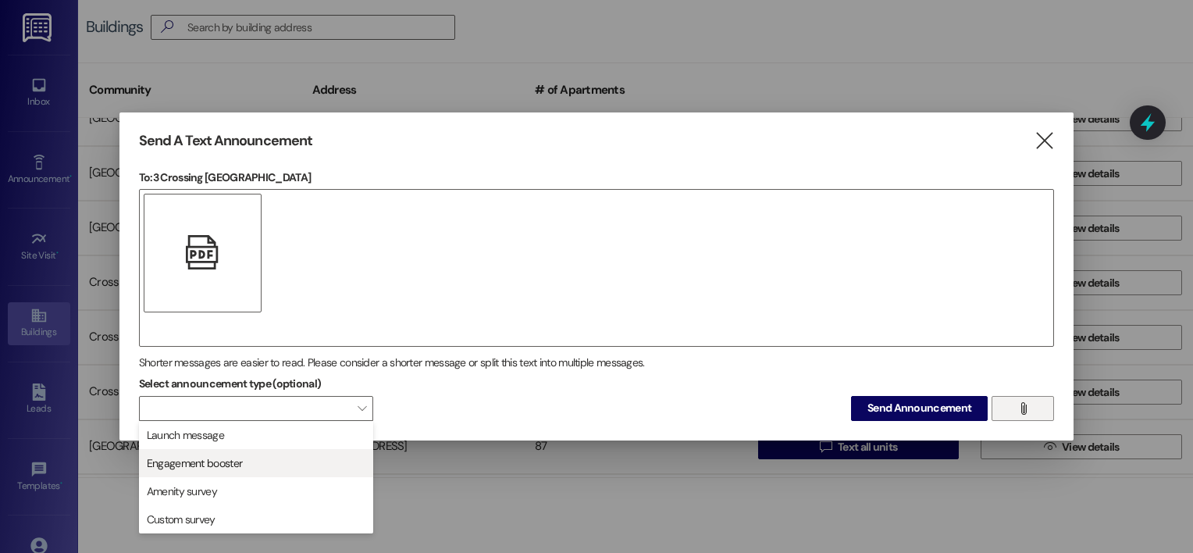
click at [330, 466] on span "Engagement booster" at bounding box center [256, 462] width 220 height 17
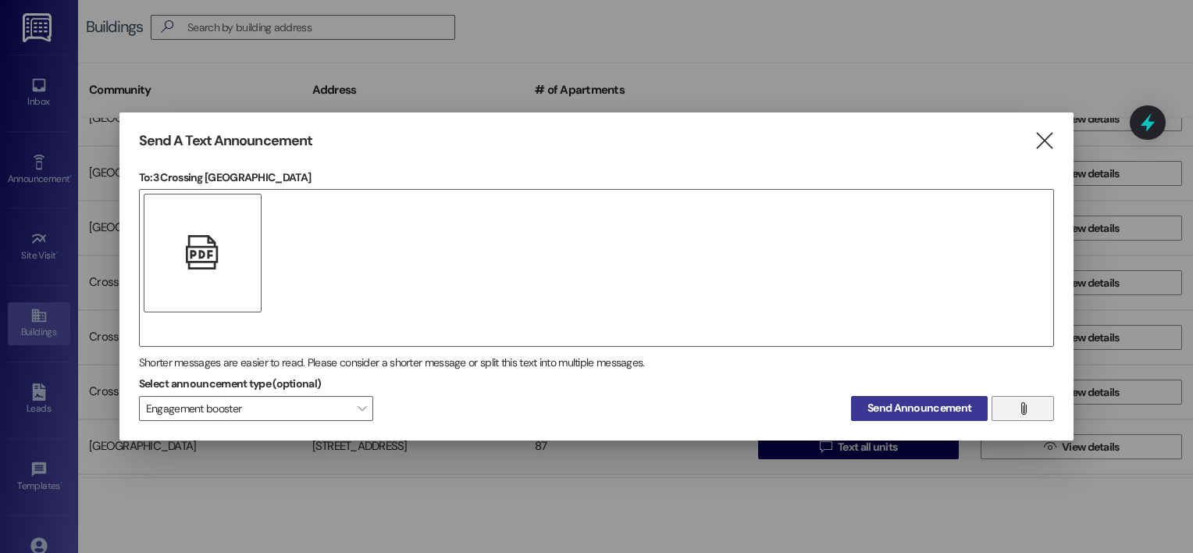
click at [900, 404] on span "Send Announcement" at bounding box center [920, 408] width 104 height 16
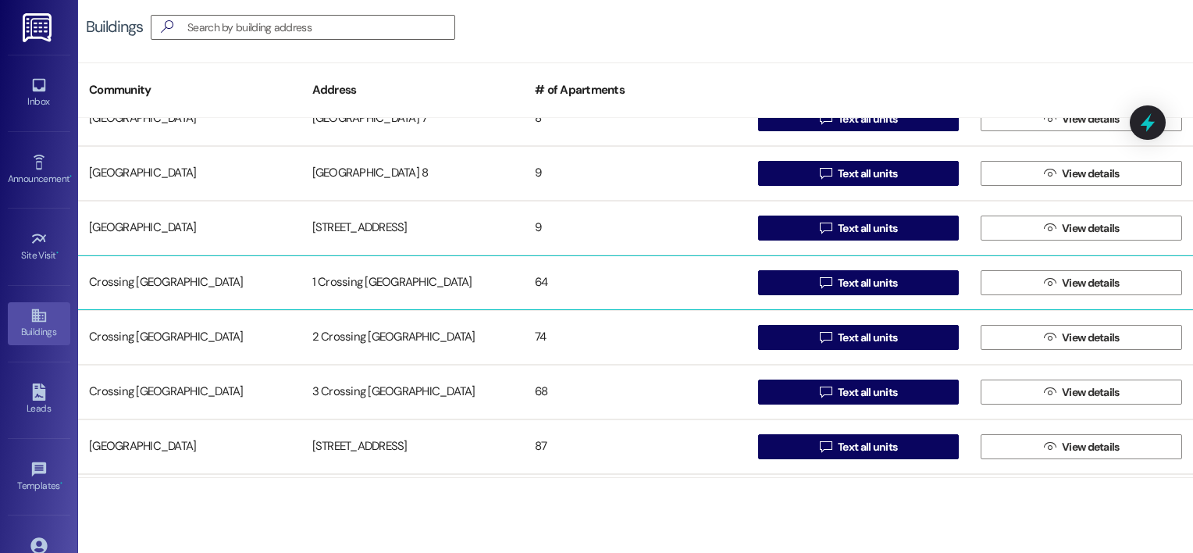
click at [173, 287] on div "Crossing [GEOGRAPHIC_DATA]" at bounding box center [189, 282] width 223 height 31
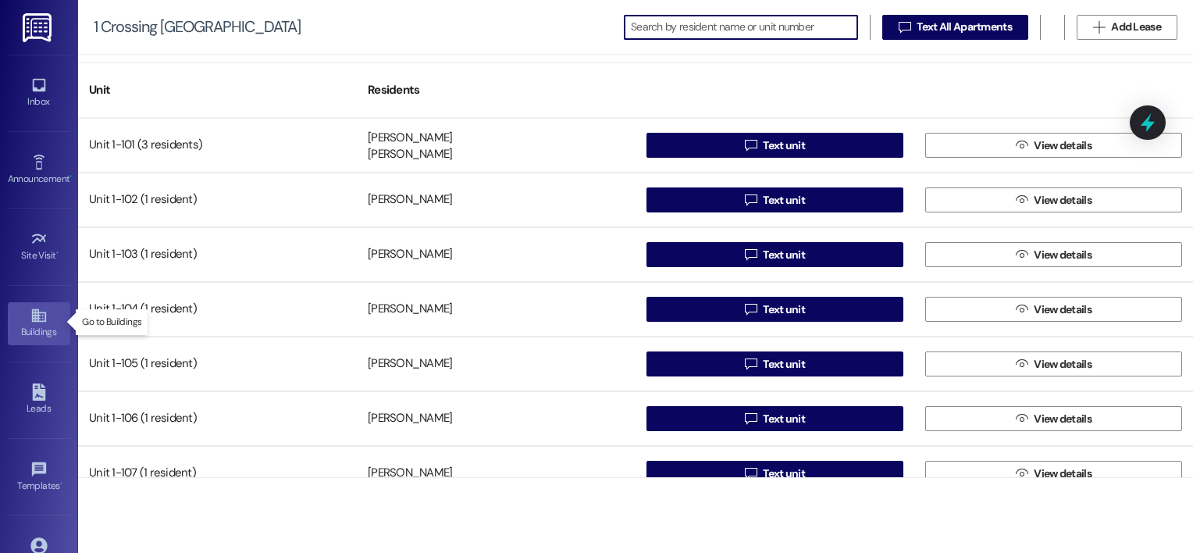
click at [31, 332] on div "Buildings" at bounding box center [39, 332] width 78 height 16
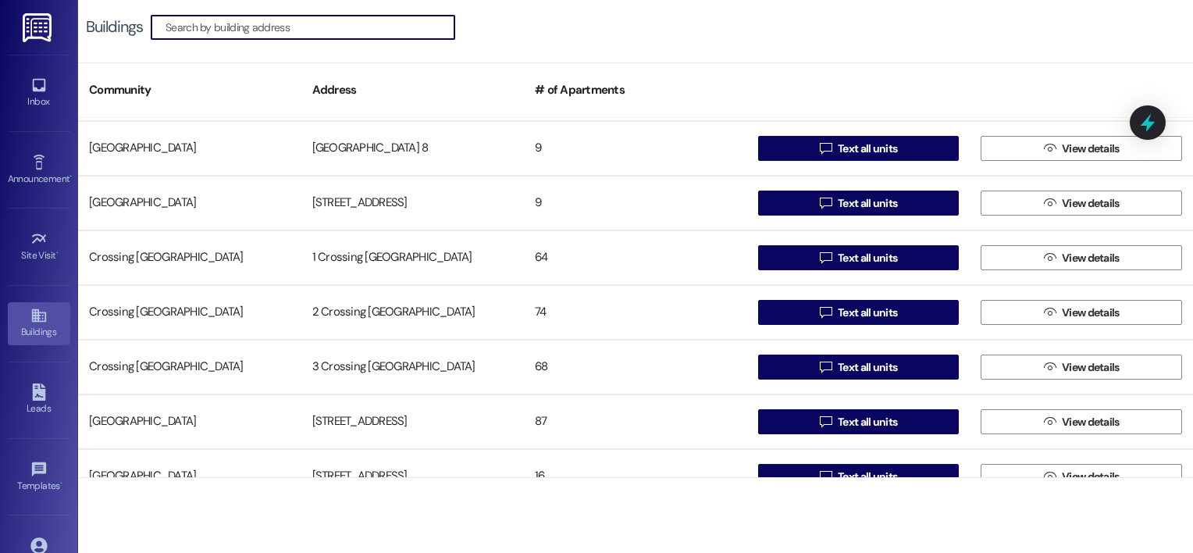
scroll to position [1364, 0]
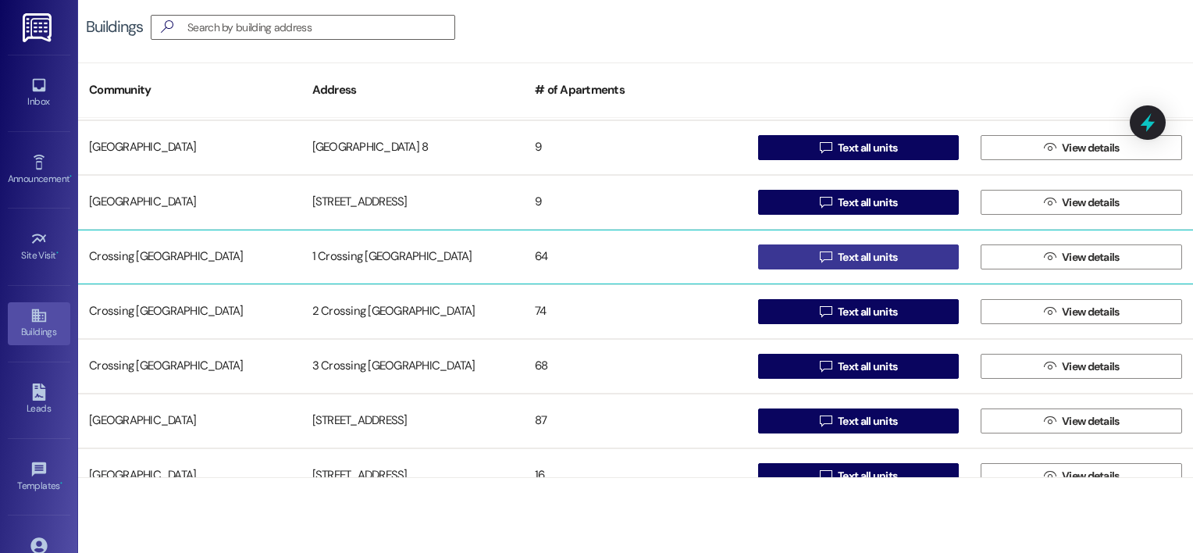
click at [820, 253] on icon "" at bounding box center [826, 257] width 12 height 12
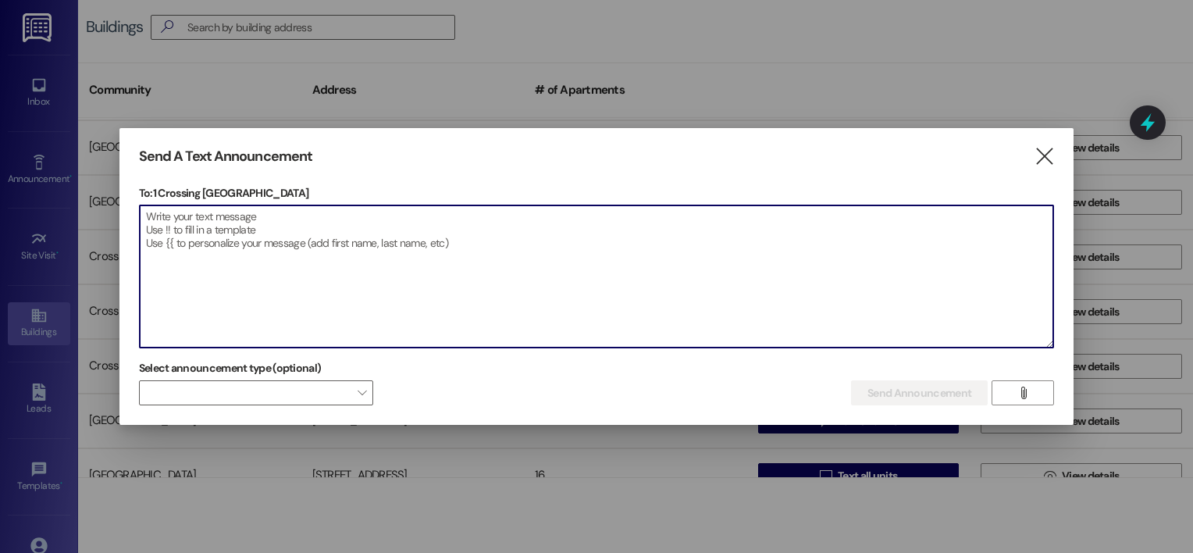
click at [153, 216] on textarea at bounding box center [597, 276] width 914 height 142
paste textarea "¡Hola! Soy [PERSON_NAME]."
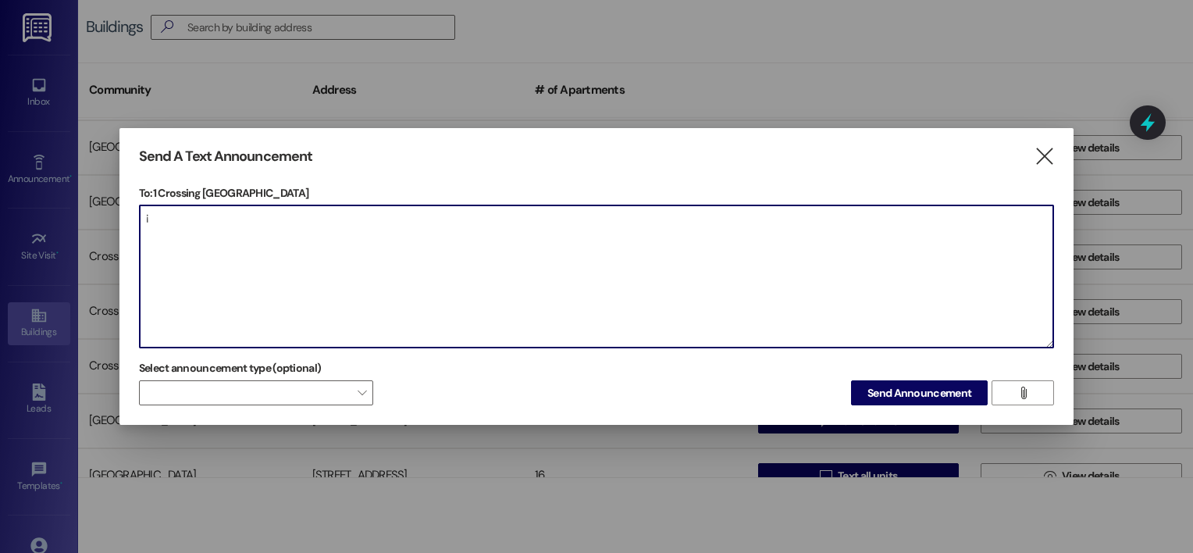
type textarea "¡"
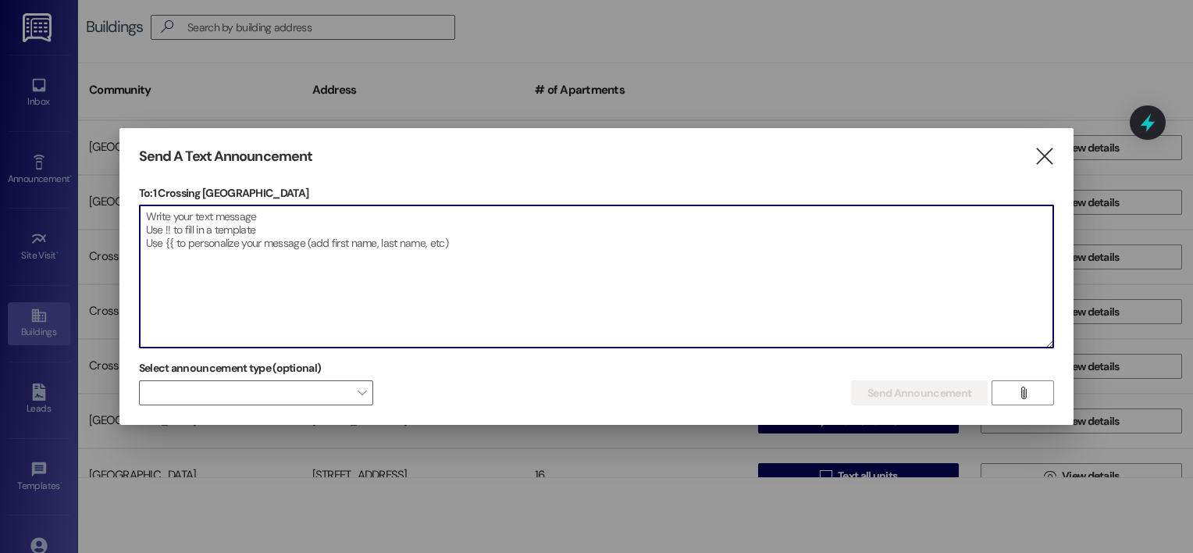
paste textarea "We have garden classes [DATE] at 3:00pm-4:30 at [GEOGRAPHIC_DATA] at [GEOGRAPHI…"
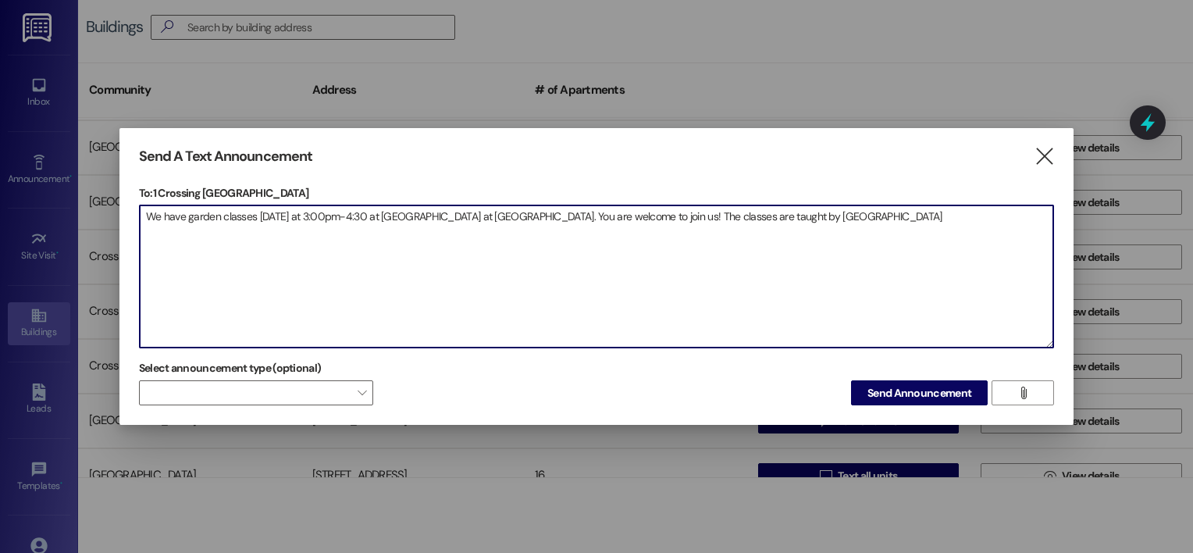
click at [162, 237] on textarea "We have garden classes [DATE] at 3:00pm-4:30 at [GEOGRAPHIC_DATA] at [GEOGRAPHI…" at bounding box center [597, 276] width 914 height 142
click at [876, 216] on textarea "We have garden classes [DATE] at 3:00pm-4:30 at [GEOGRAPHIC_DATA] at [GEOGRAPHI…" at bounding box center [597, 276] width 914 height 142
paste textarea "¡Mañana tenemos clases de jardinería de 3:00 p.m. a 4:30 p.m. en el Jardín Comu…"
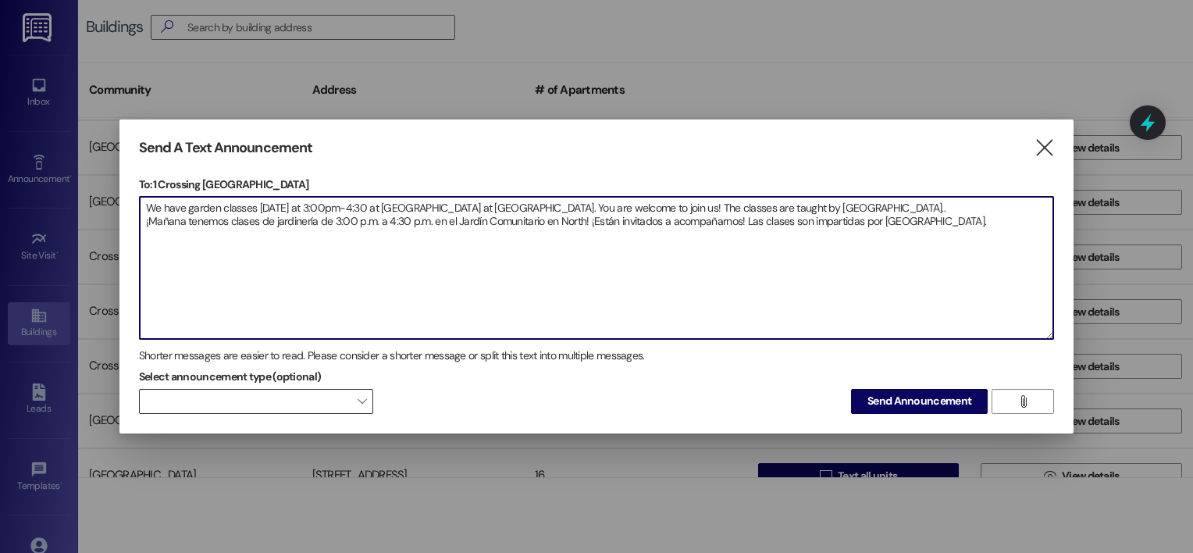
type textarea "We have garden classes [DATE] at 3:00pm-4:30 at [GEOGRAPHIC_DATA] at [GEOGRAPHI…"
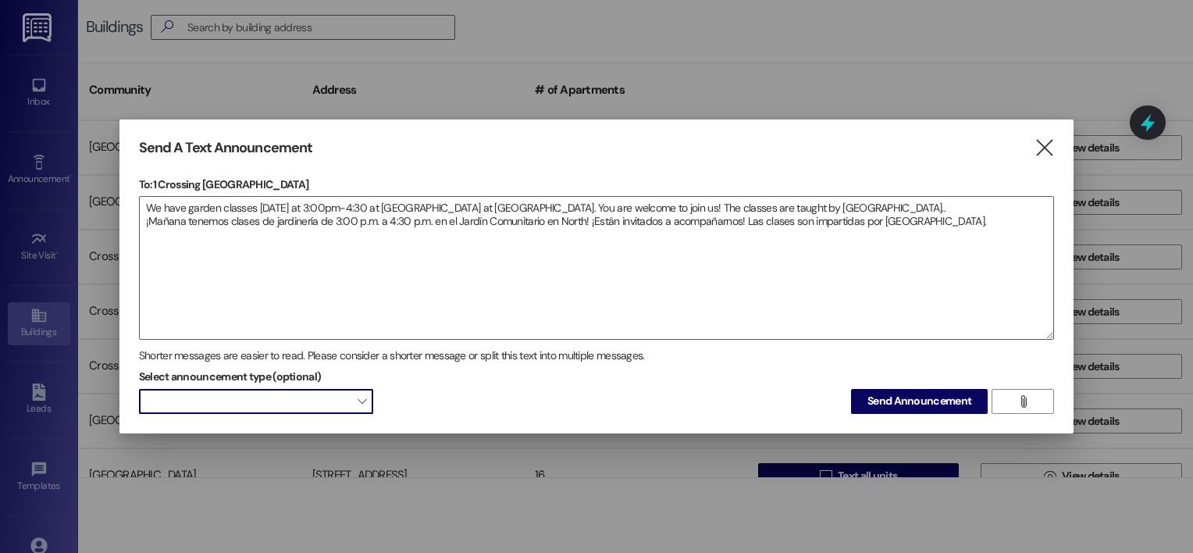
click at [359, 401] on span "" at bounding box center [362, 401] width 9 height 25
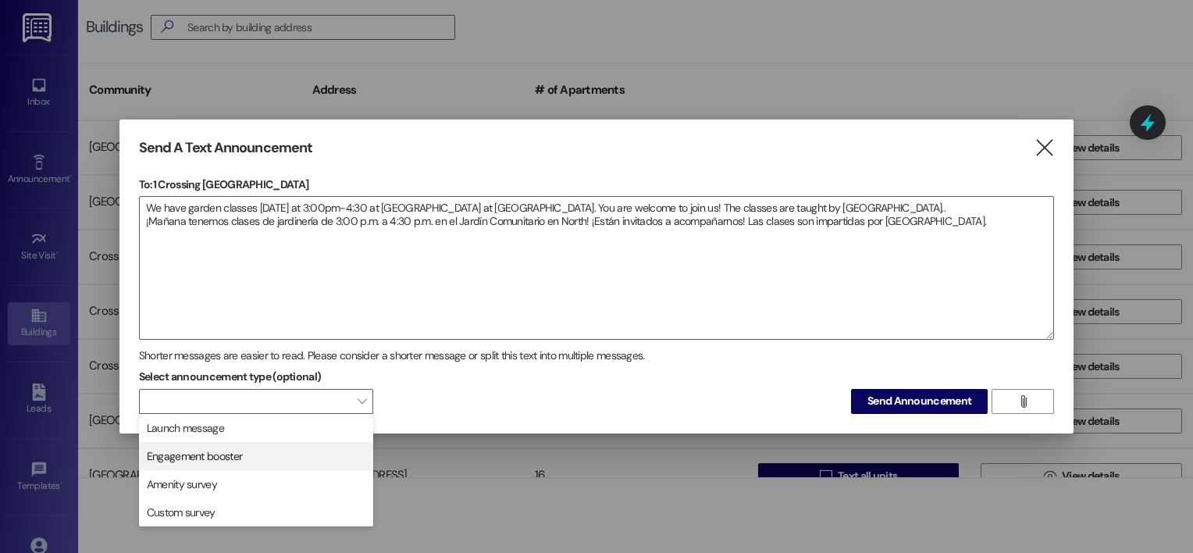
click at [310, 444] on button "Engagement booster" at bounding box center [256, 456] width 234 height 28
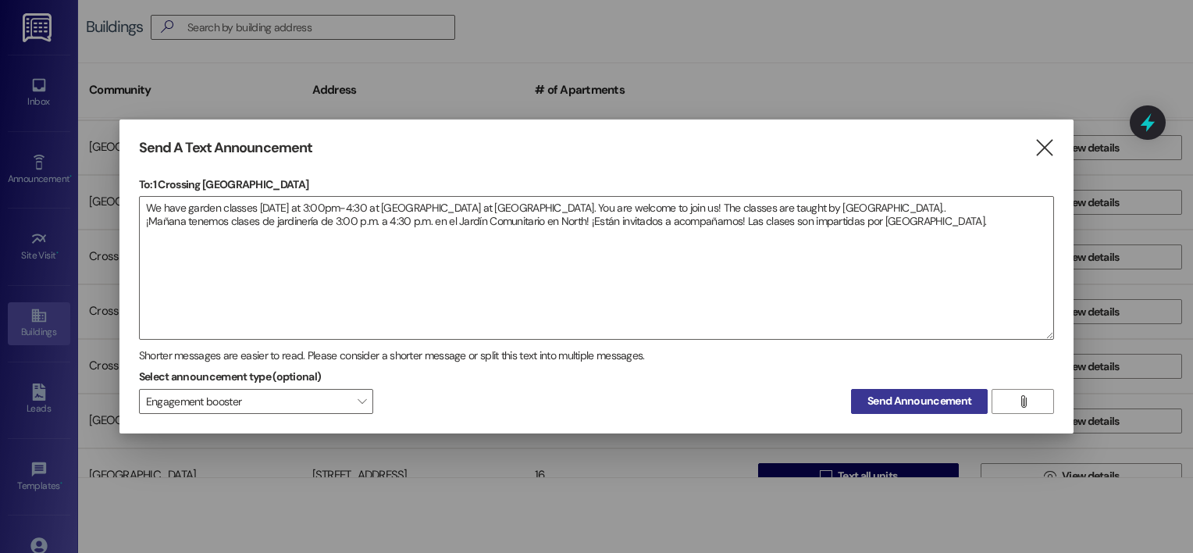
click at [872, 397] on span "Send Announcement" at bounding box center [920, 401] width 104 height 16
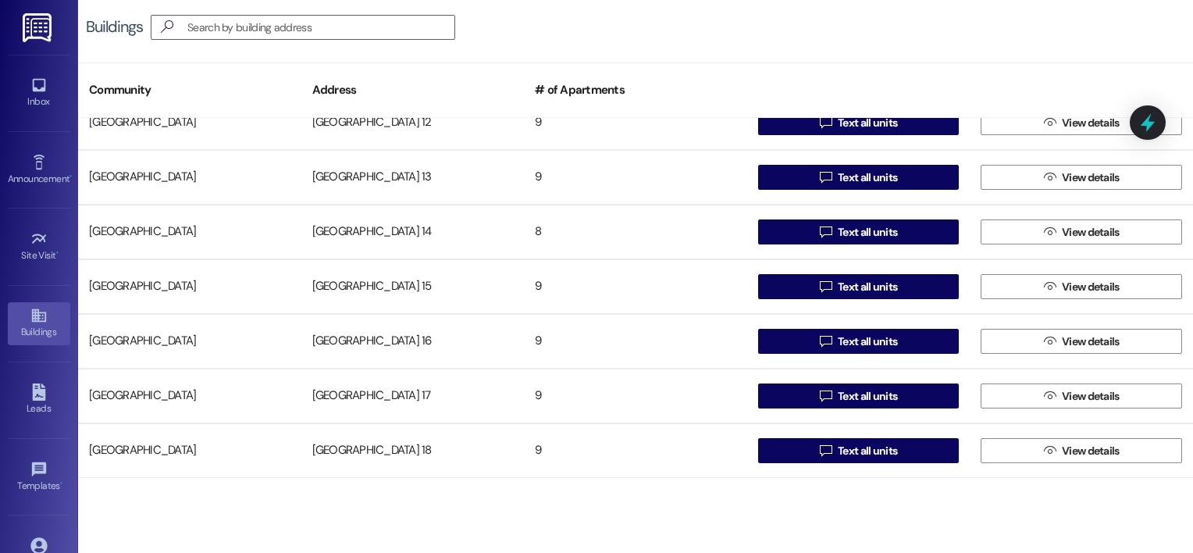
scroll to position [356, 0]
